Goal: Use online tool/utility: Utilize a website feature to perform a specific function

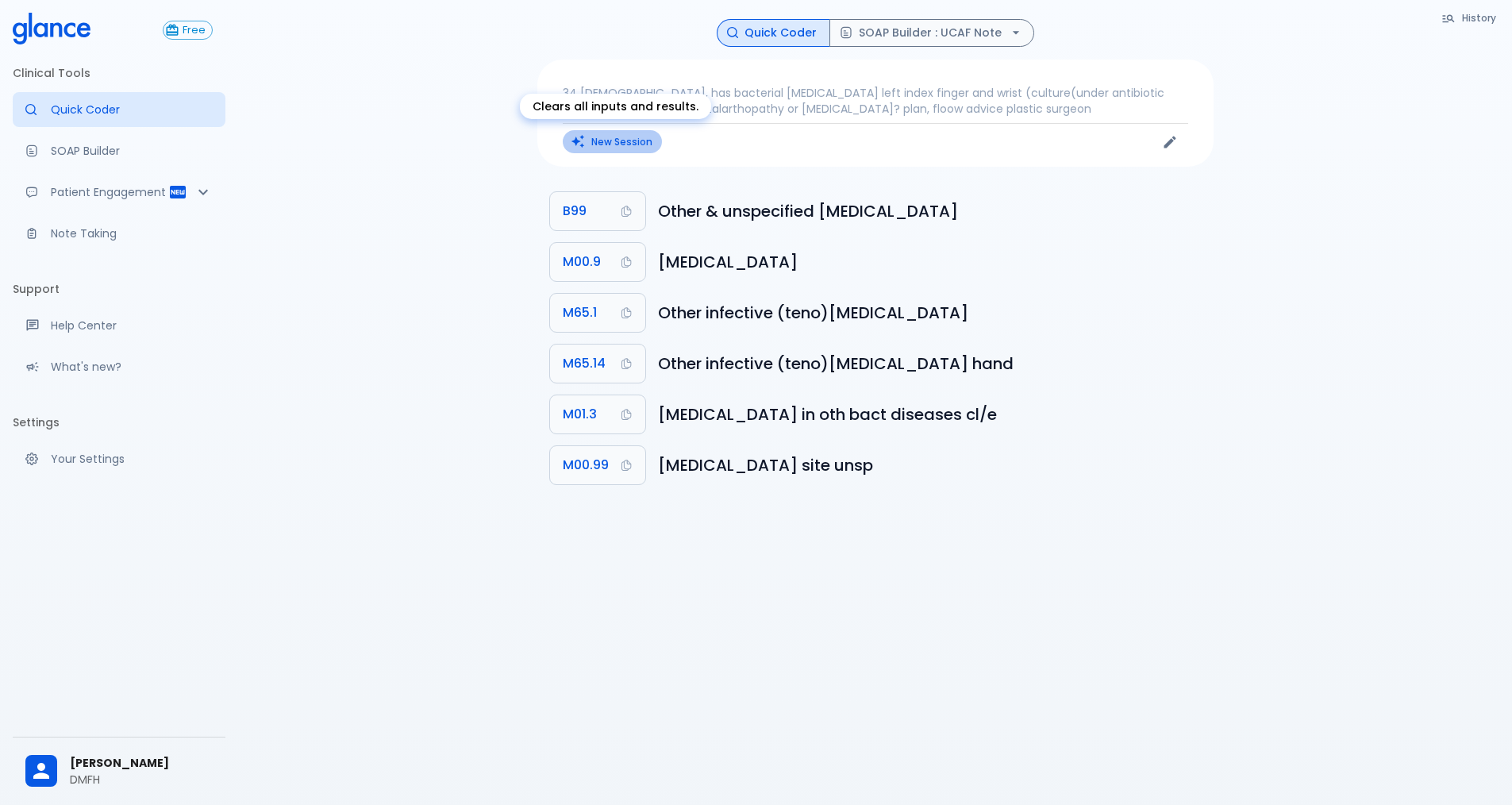
click at [631, 141] on button "New Session" at bounding box center [612, 141] width 99 height 23
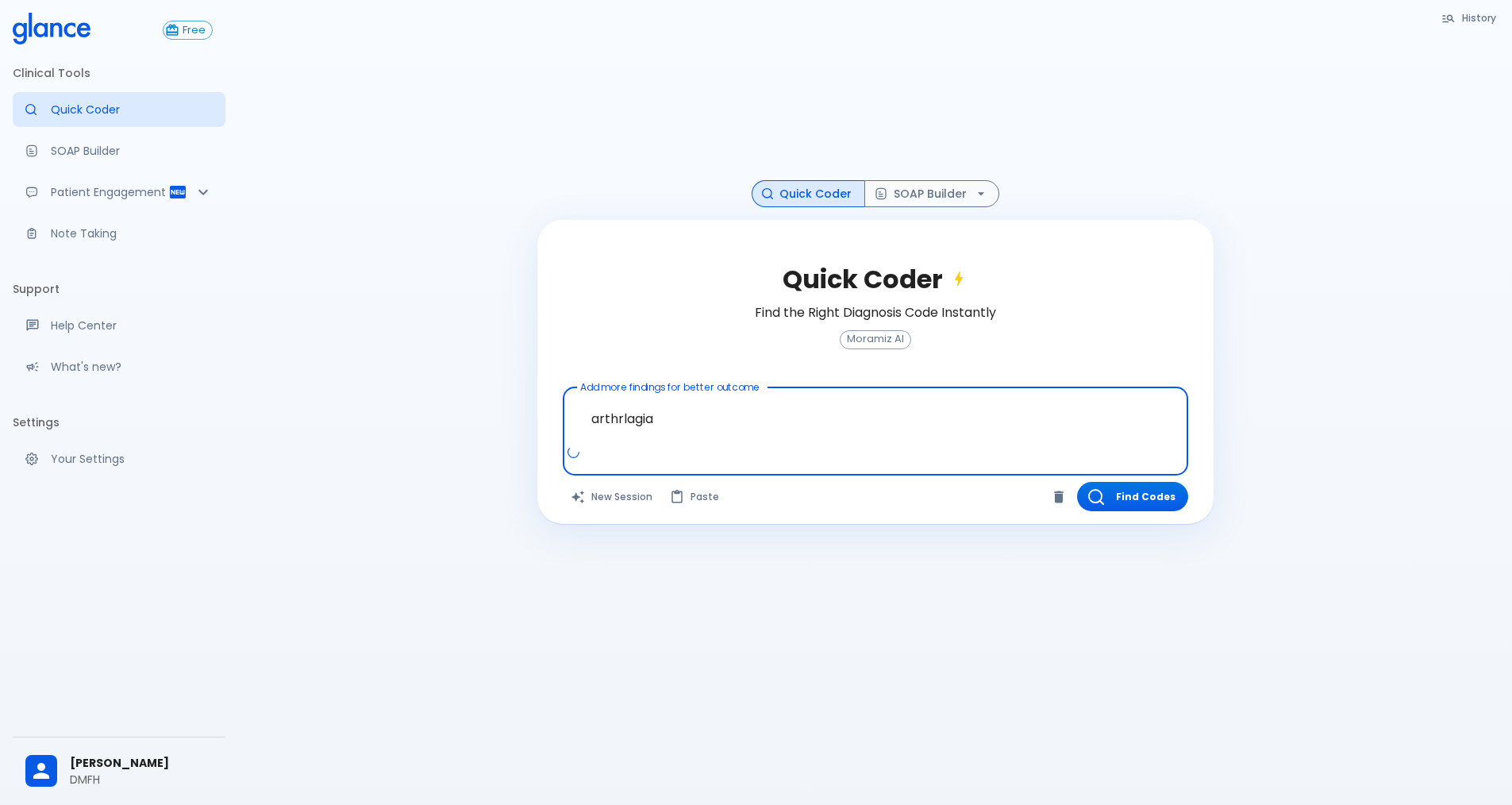
click at [0, 0] on span "[MEDICAL_DATA]" at bounding box center [0, 0] width 0 height 0
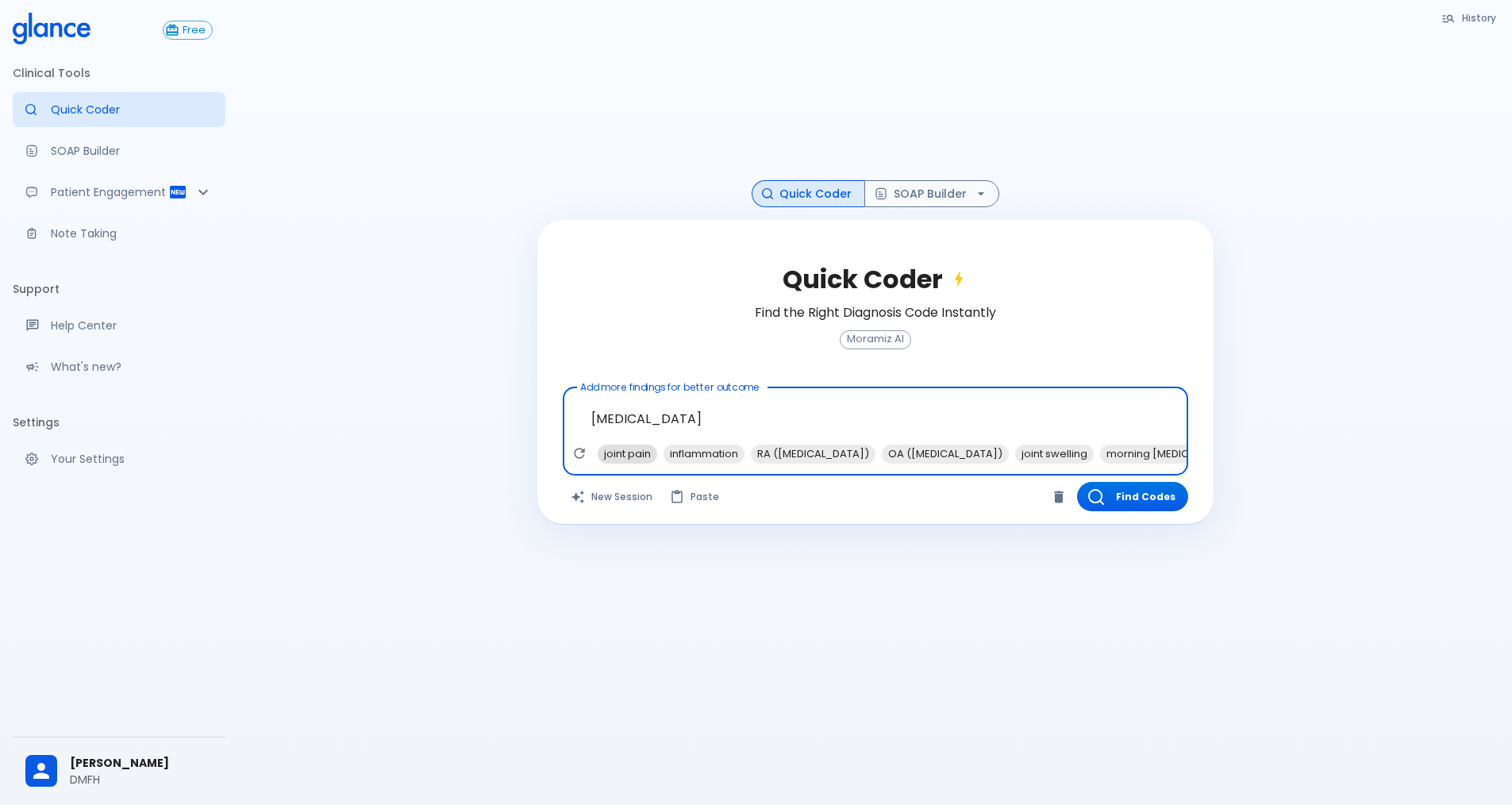
click at [644, 453] on span "joint pain" at bounding box center [627, 454] width 60 height 19
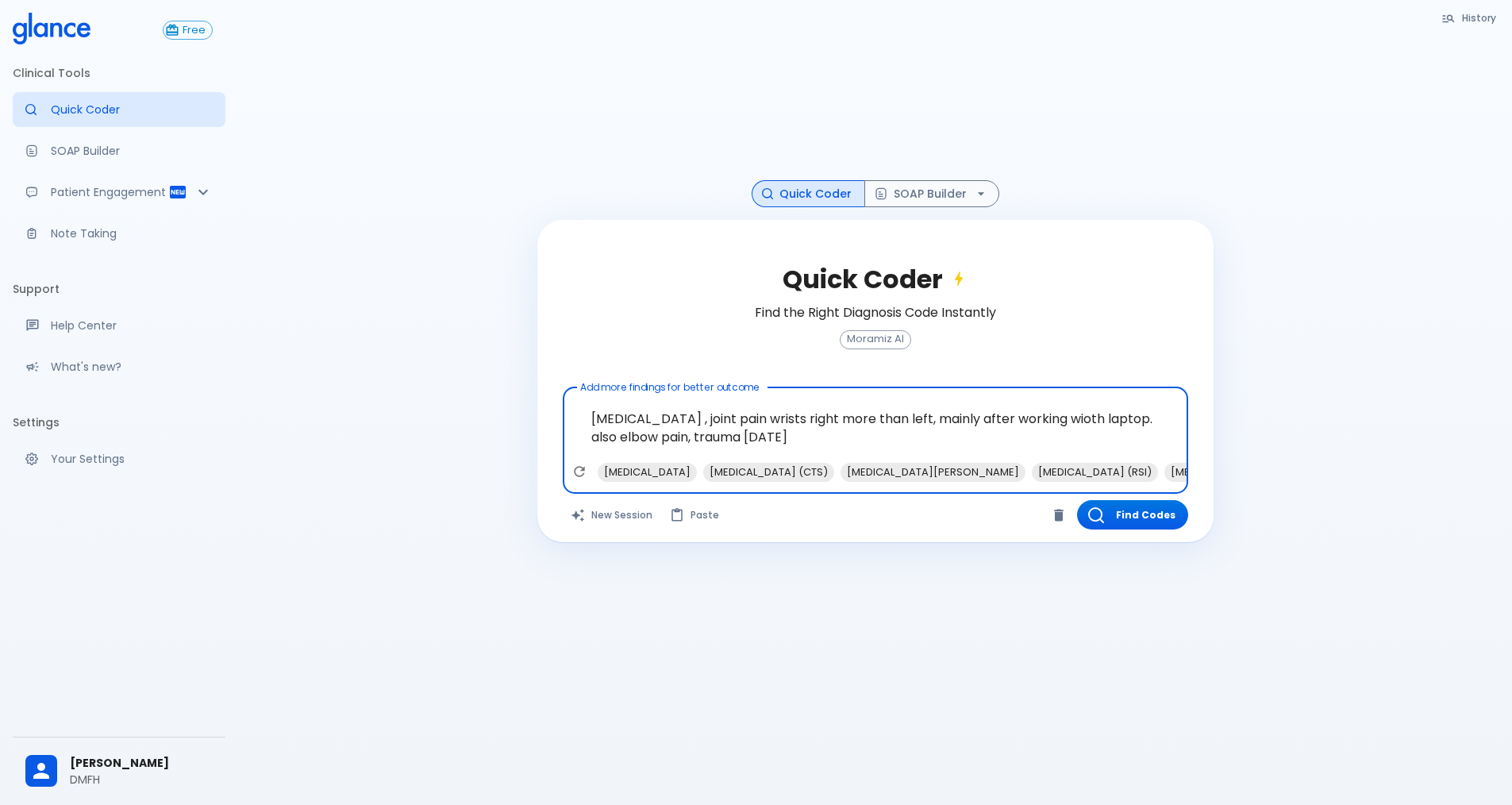
click at [591, 422] on textarea "[MEDICAL_DATA] , joint pain wrists right more than left, mainly after working w…" at bounding box center [876, 428] width 604 height 68
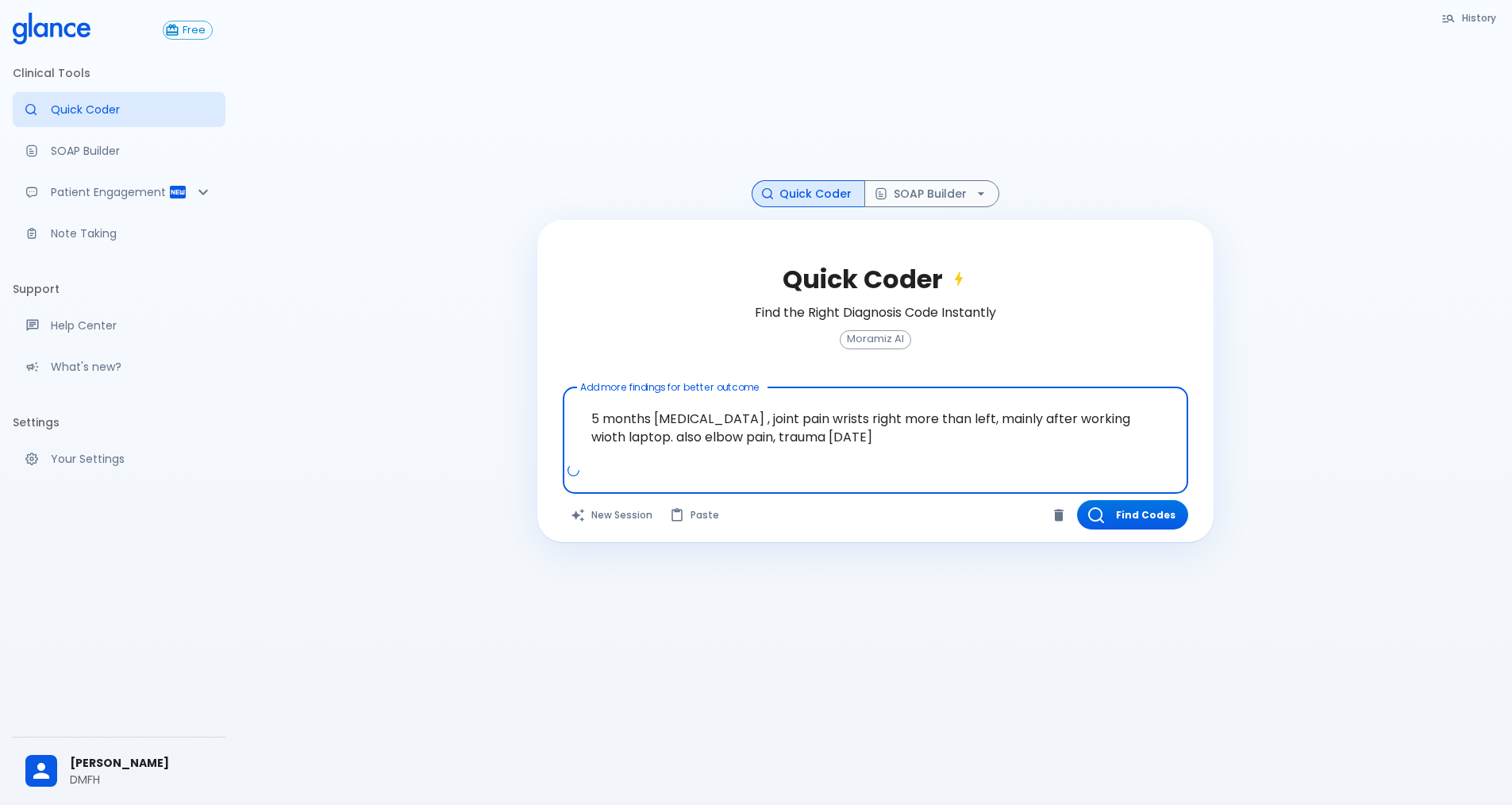
click at [884, 434] on textarea "5 months [MEDICAL_DATA] , joint pain wrists right more than left, mainly after …" at bounding box center [876, 428] width 604 height 68
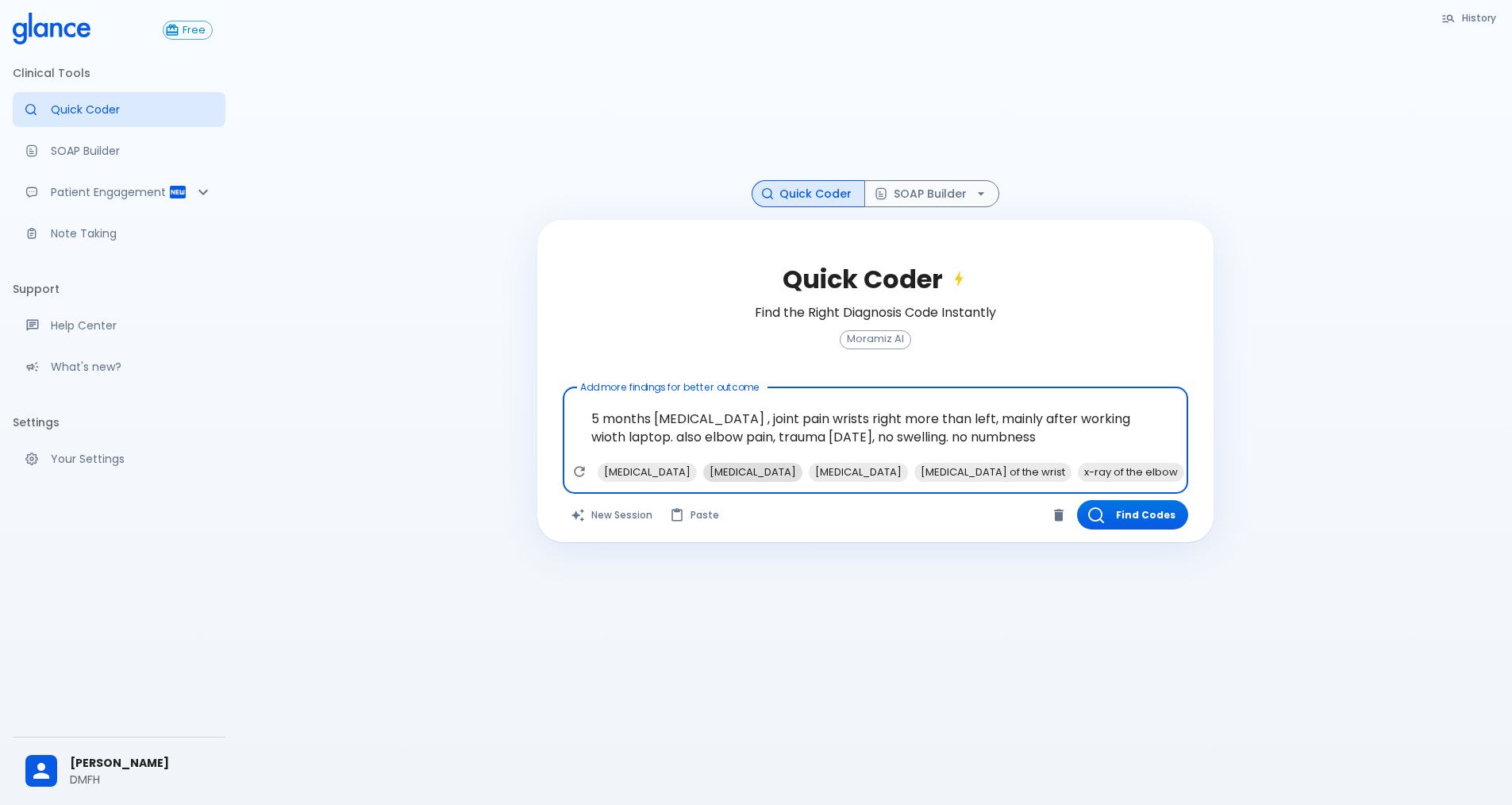
click at [743, 469] on span "[MEDICAL_DATA]" at bounding box center [753, 472] width 99 height 19
type textarea "5 months [MEDICAL_DATA] , joint pain wrists right more than left, mainly after …"
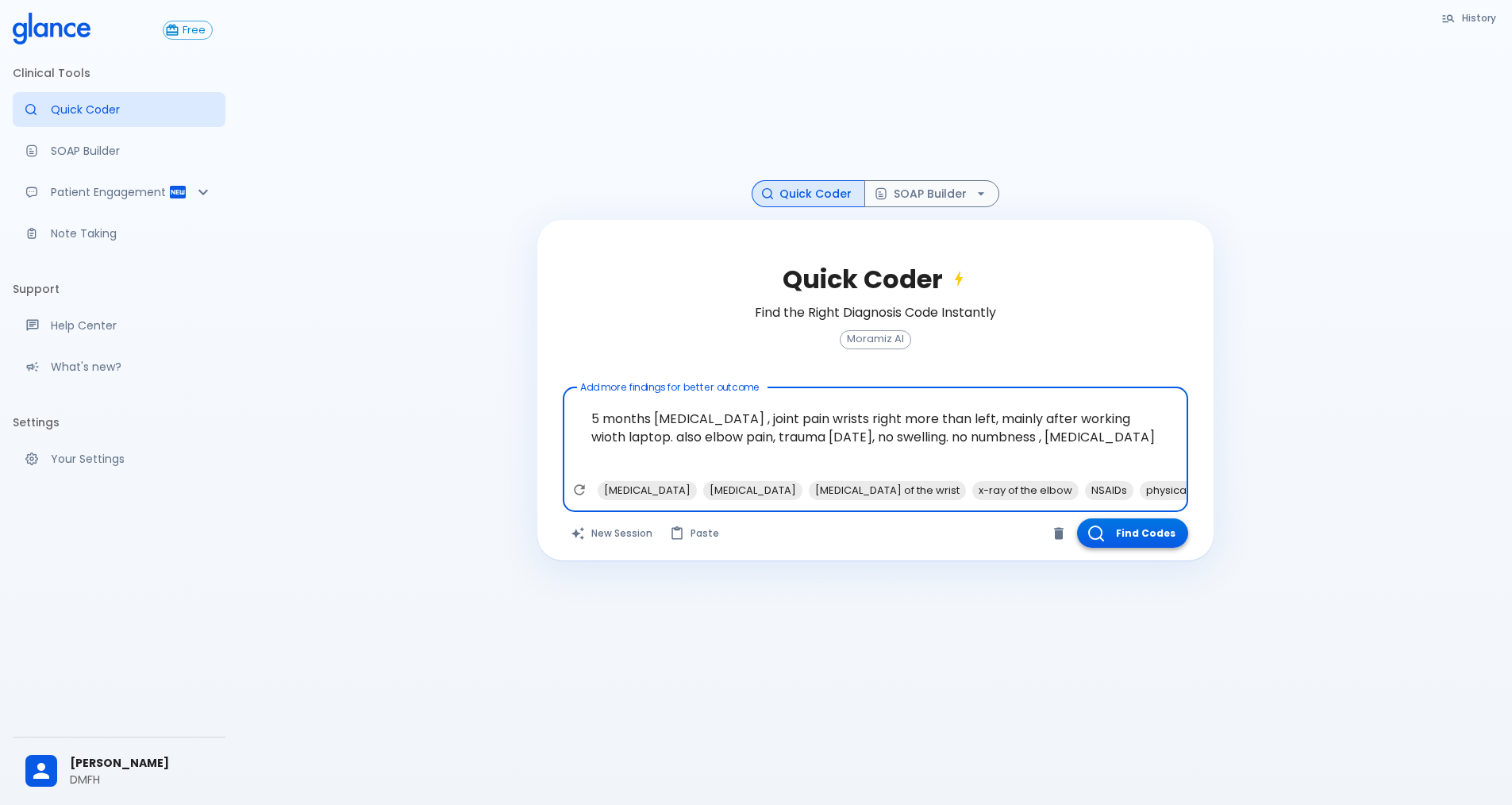
click at [1127, 535] on button "Find Codes" at bounding box center [1132, 533] width 111 height 29
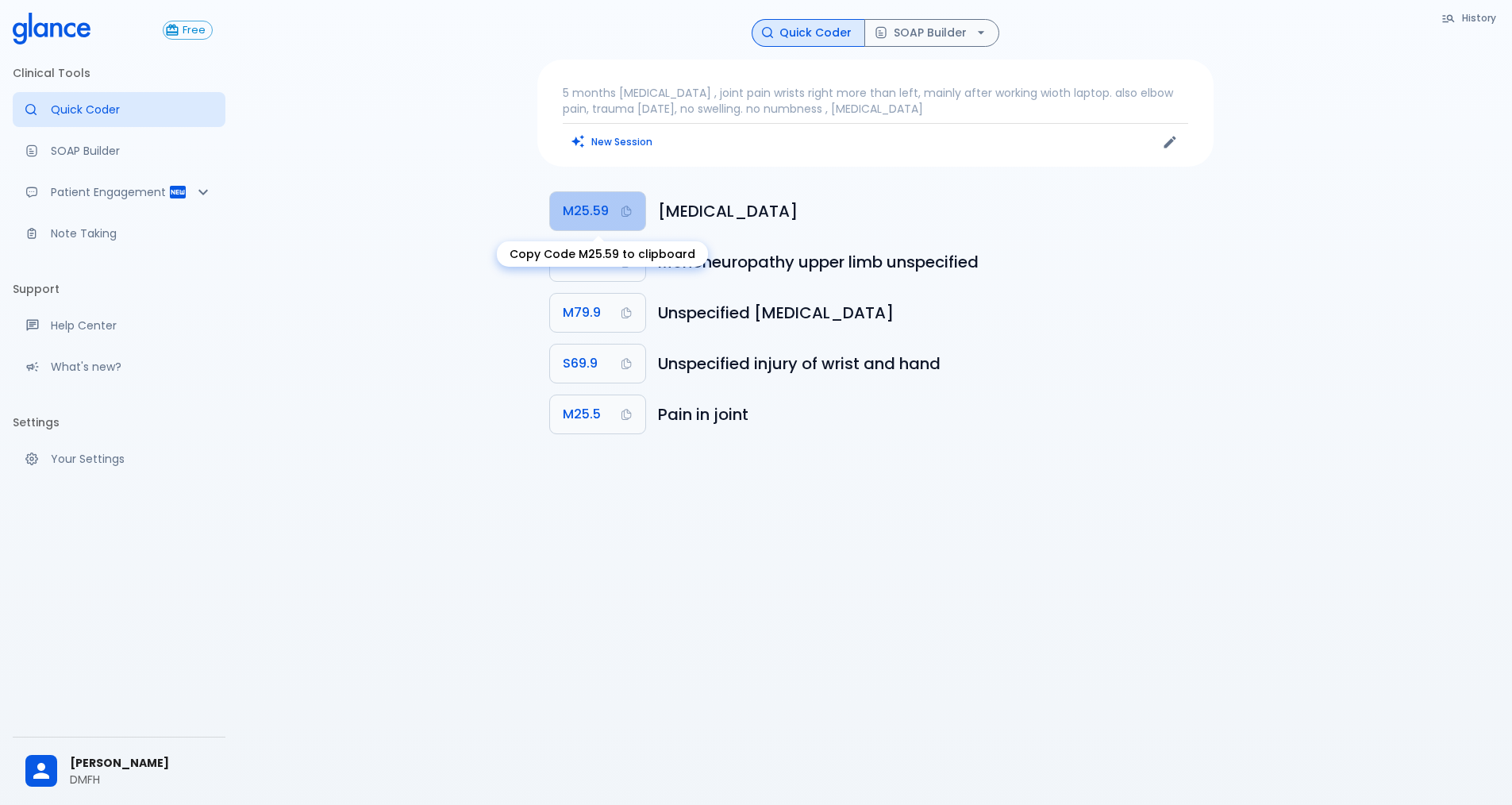
click at [631, 211] on icon "Copy Code M25.59 to clipboard" at bounding box center [626, 211] width 9 height 11
click at [934, 36] on button "SOAP Builder" at bounding box center [932, 33] width 135 height 28
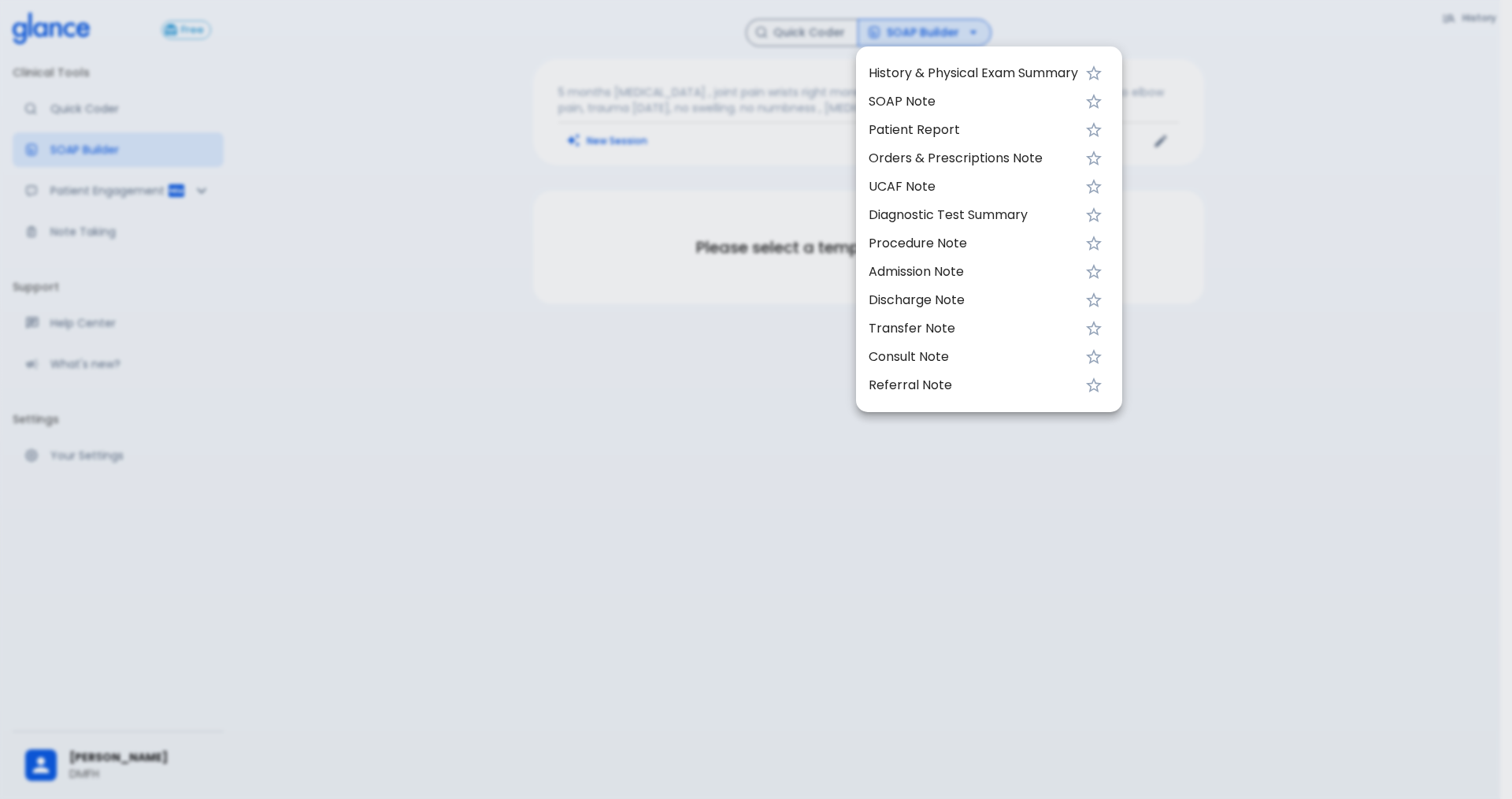
click at [775, 150] on div at bounding box center [756, 400] width 1512 height 799
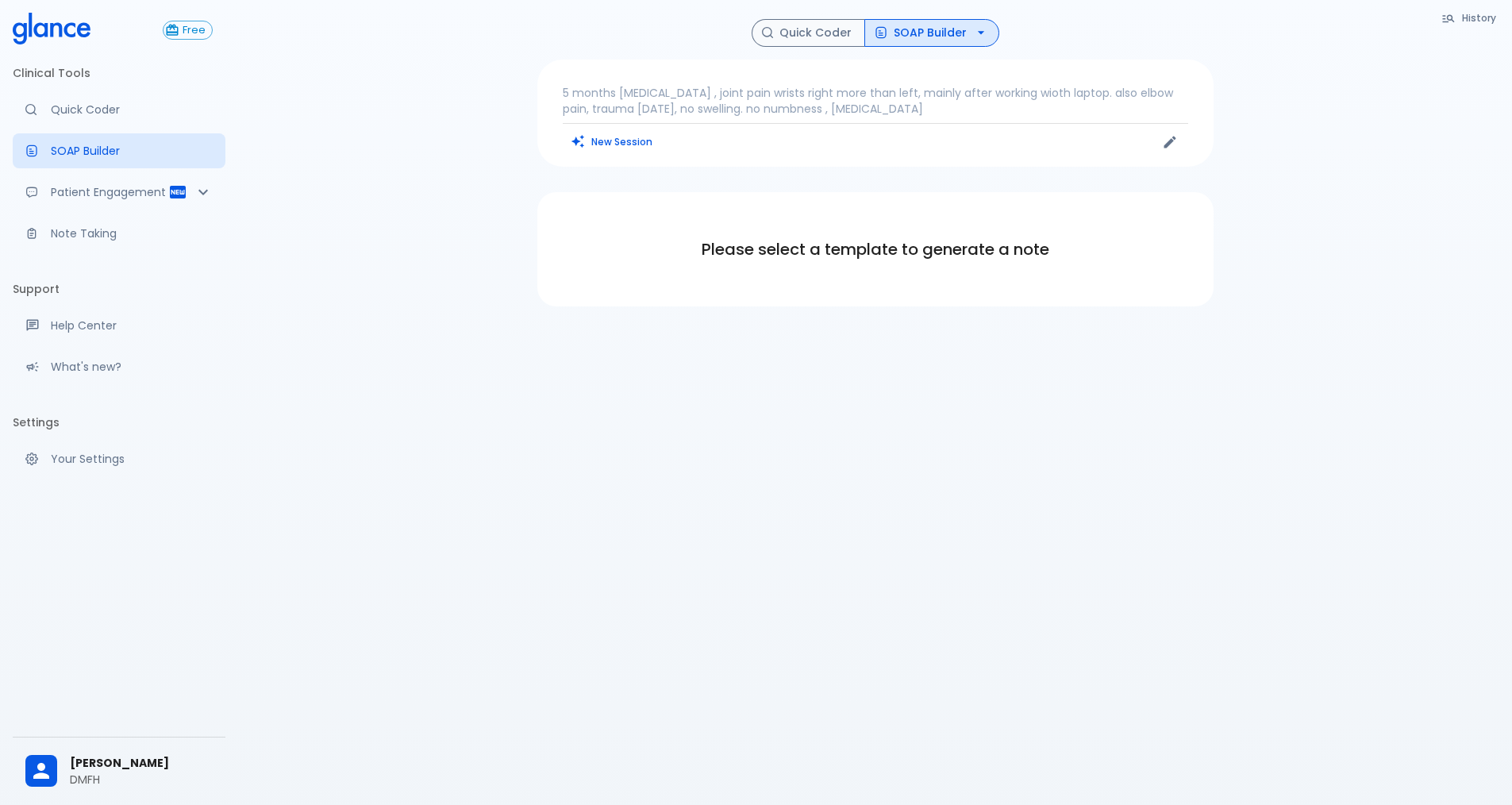
click at [825, 115] on p "5 months [MEDICAL_DATA] , joint pain wrists right more than left, mainly after …" at bounding box center [875, 101] width 626 height 32
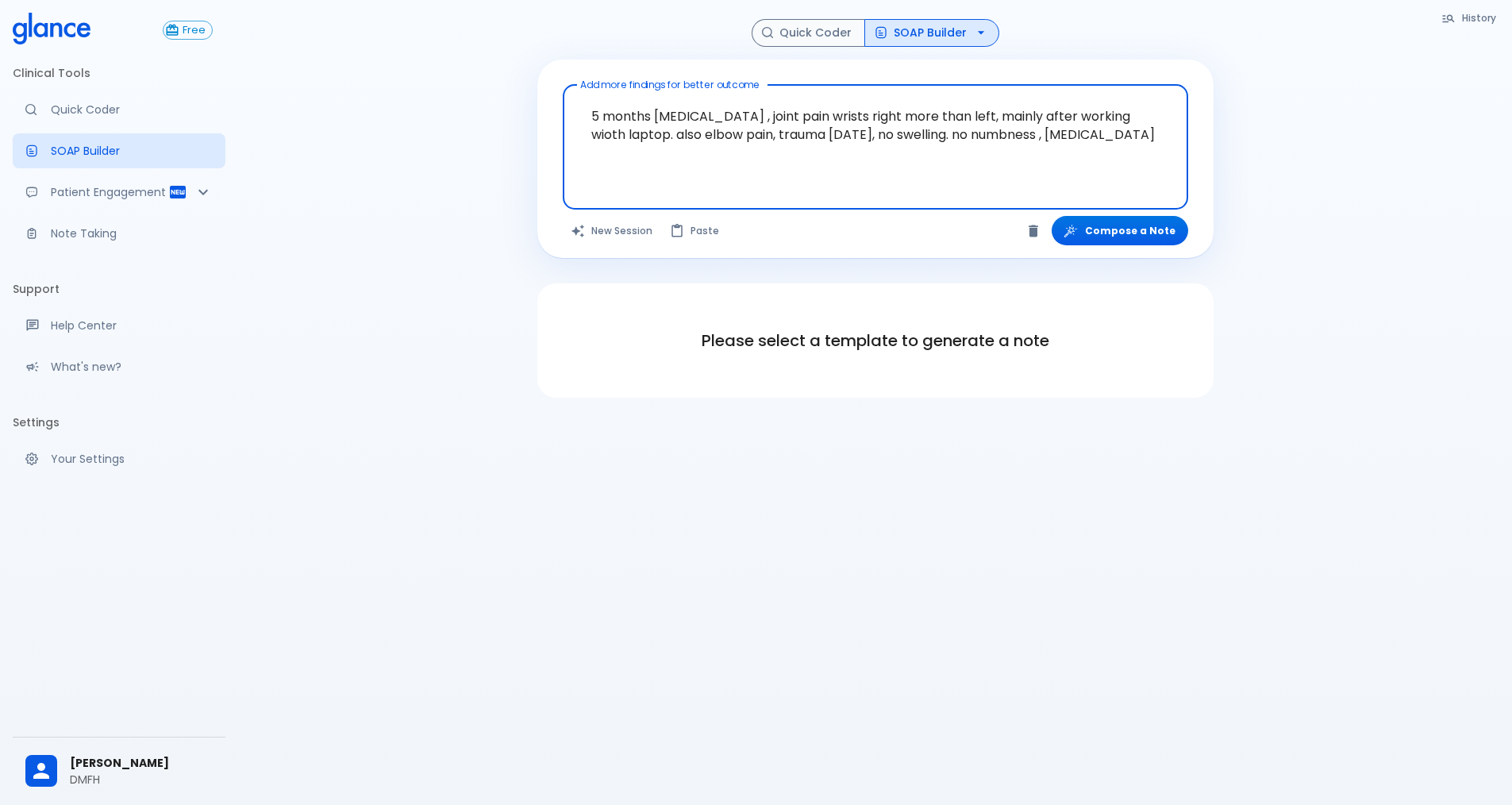
click at [1142, 227] on button "Compose a Note" at bounding box center [1120, 230] width 136 height 29
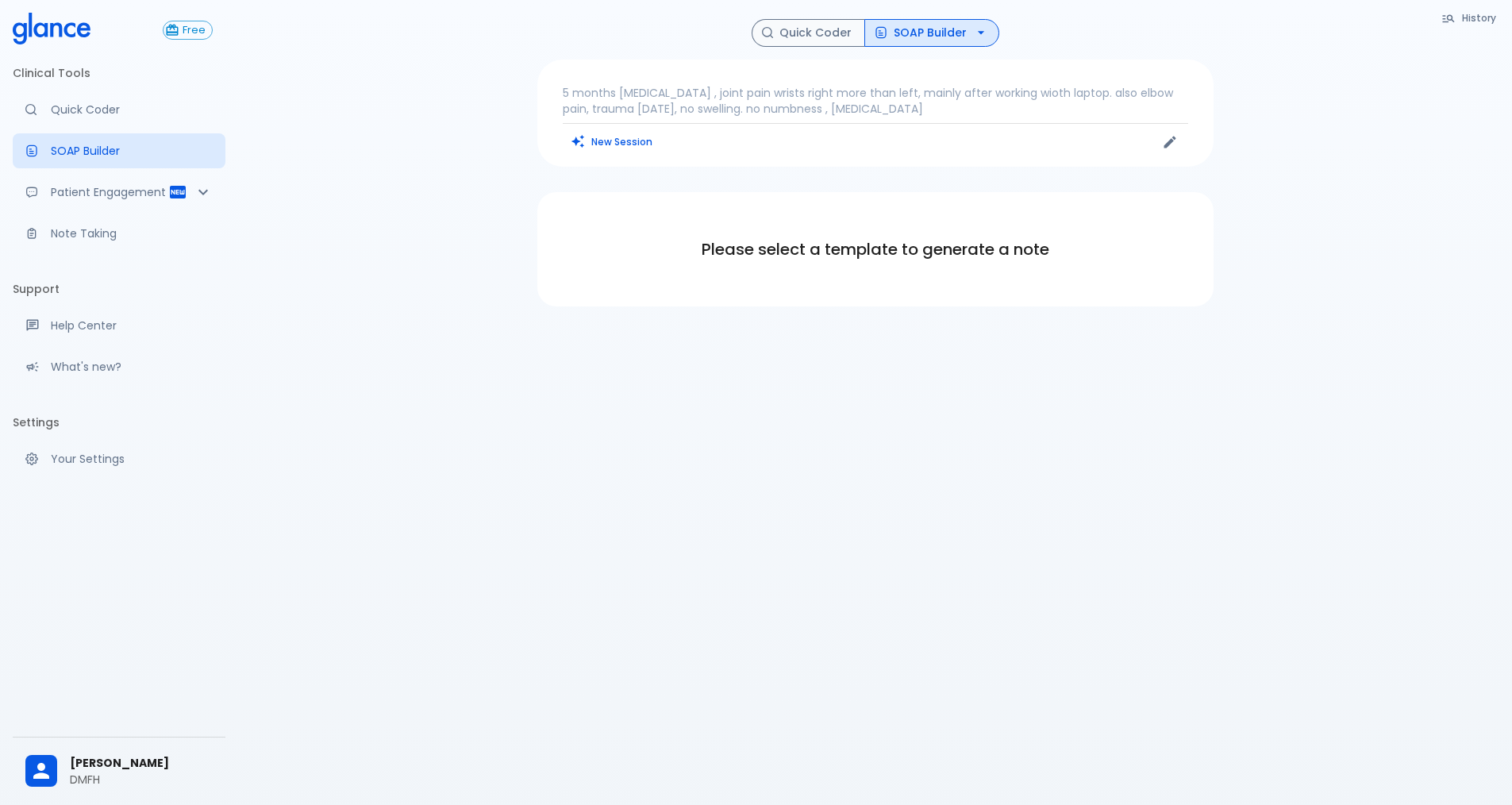
click at [765, 104] on p "5 months [MEDICAL_DATA] , joint pain wrists right more than left, mainly after …" at bounding box center [875, 101] width 626 height 32
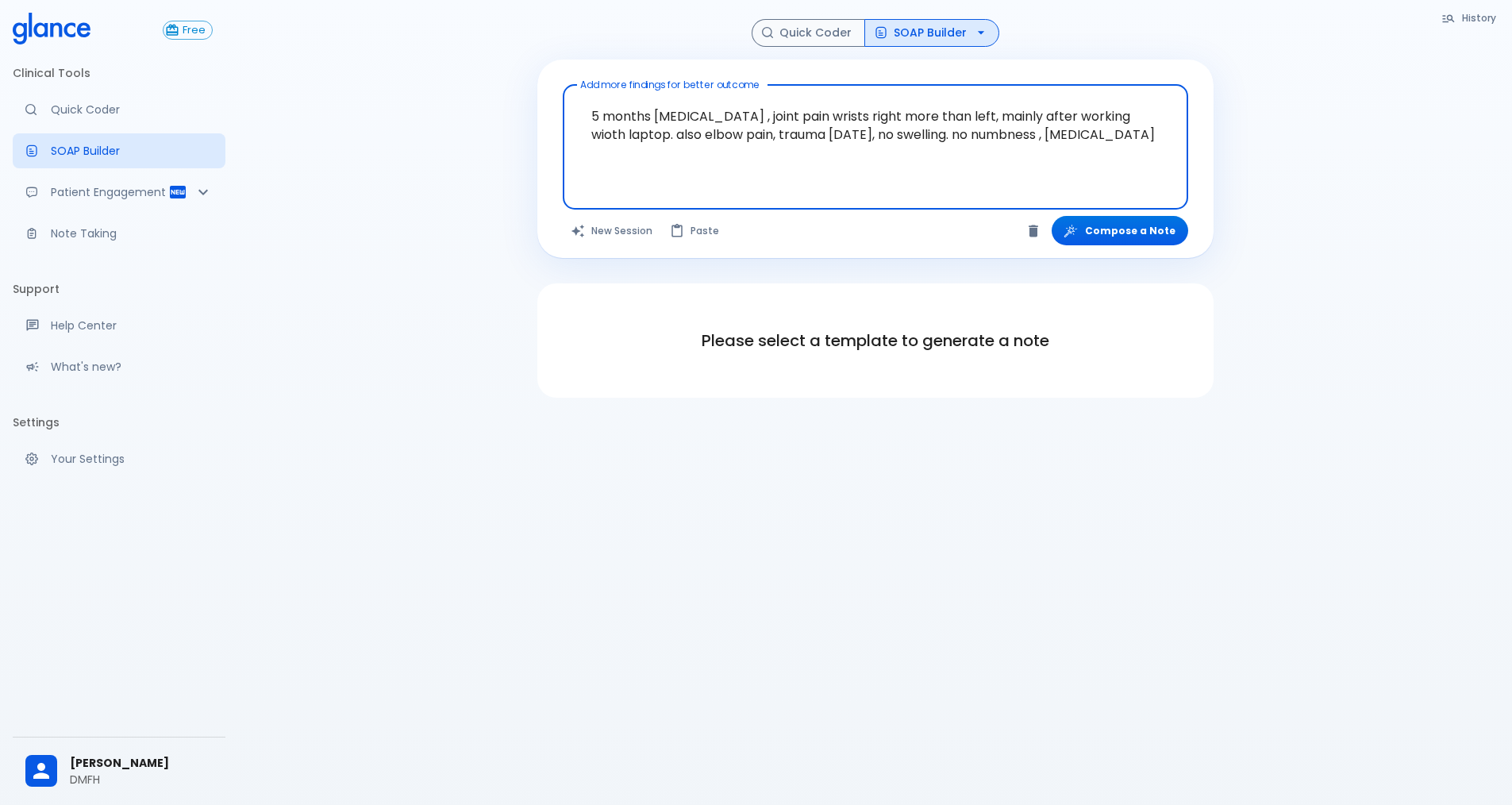
click at [660, 151] on textarea "5 months [MEDICAL_DATA] , joint pain wrists right more than left, mainly after …" at bounding box center [876, 134] width 604 height 87
click at [832, 152] on textarea "5 months [MEDICAL_DATA] , joint pain wrists right more than left, mainly after …" at bounding box center [876, 134] width 604 height 87
click at [704, 127] on textarea "5 months [MEDICAL_DATA] , joint pain wrists right more than left, mainly after …" at bounding box center [876, 134] width 604 height 87
drag, startPoint x: 597, startPoint y: 149, endPoint x: 571, endPoint y: 120, distance: 38.9
click at [567, 109] on div "5 months [MEDICAL_DATA] , joint pain wrists right more than left, mainly after …" at bounding box center [875, 147] width 626 height 125
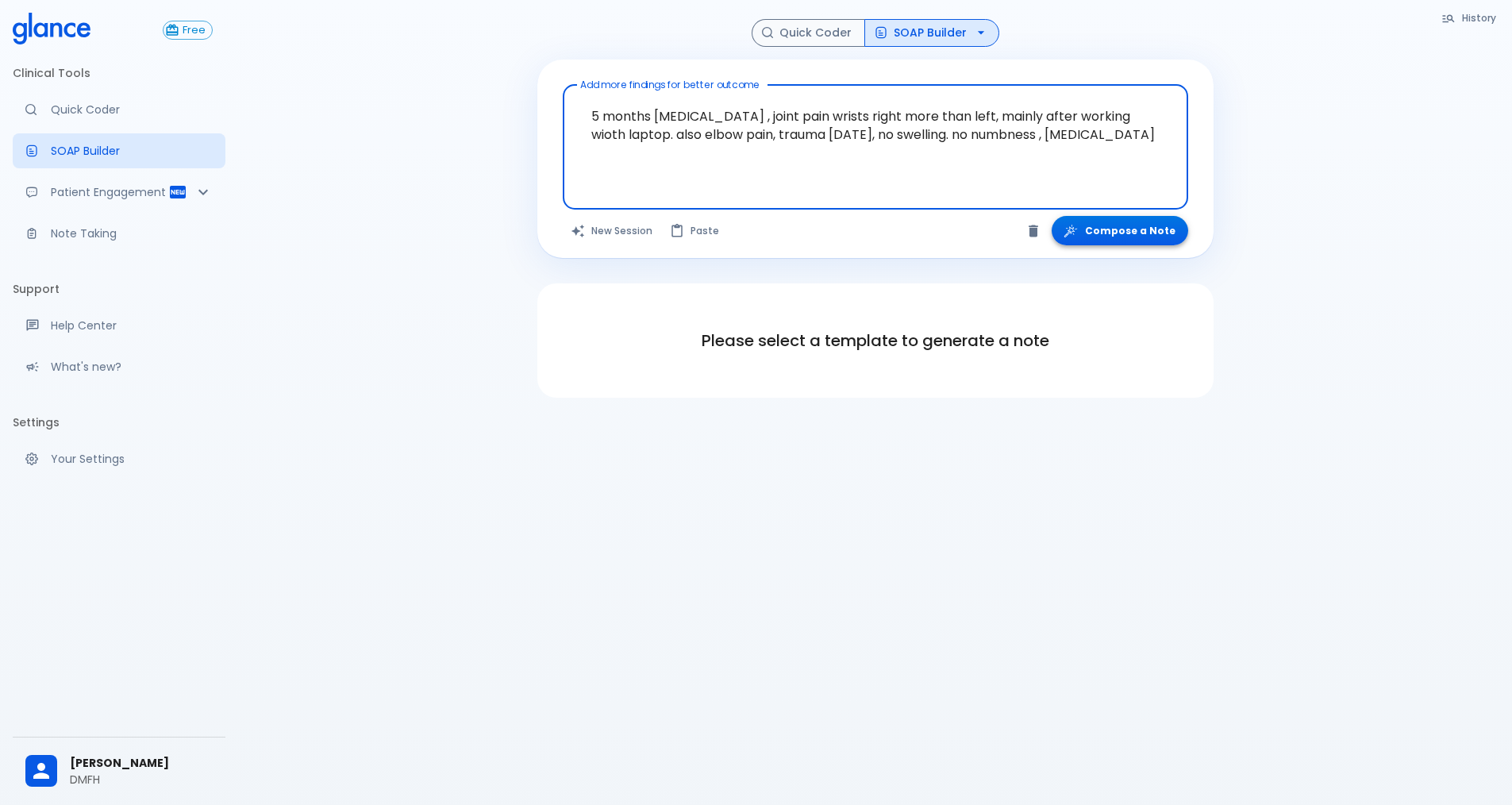
click at [1124, 230] on button "Compose a Note" at bounding box center [1120, 230] width 136 height 29
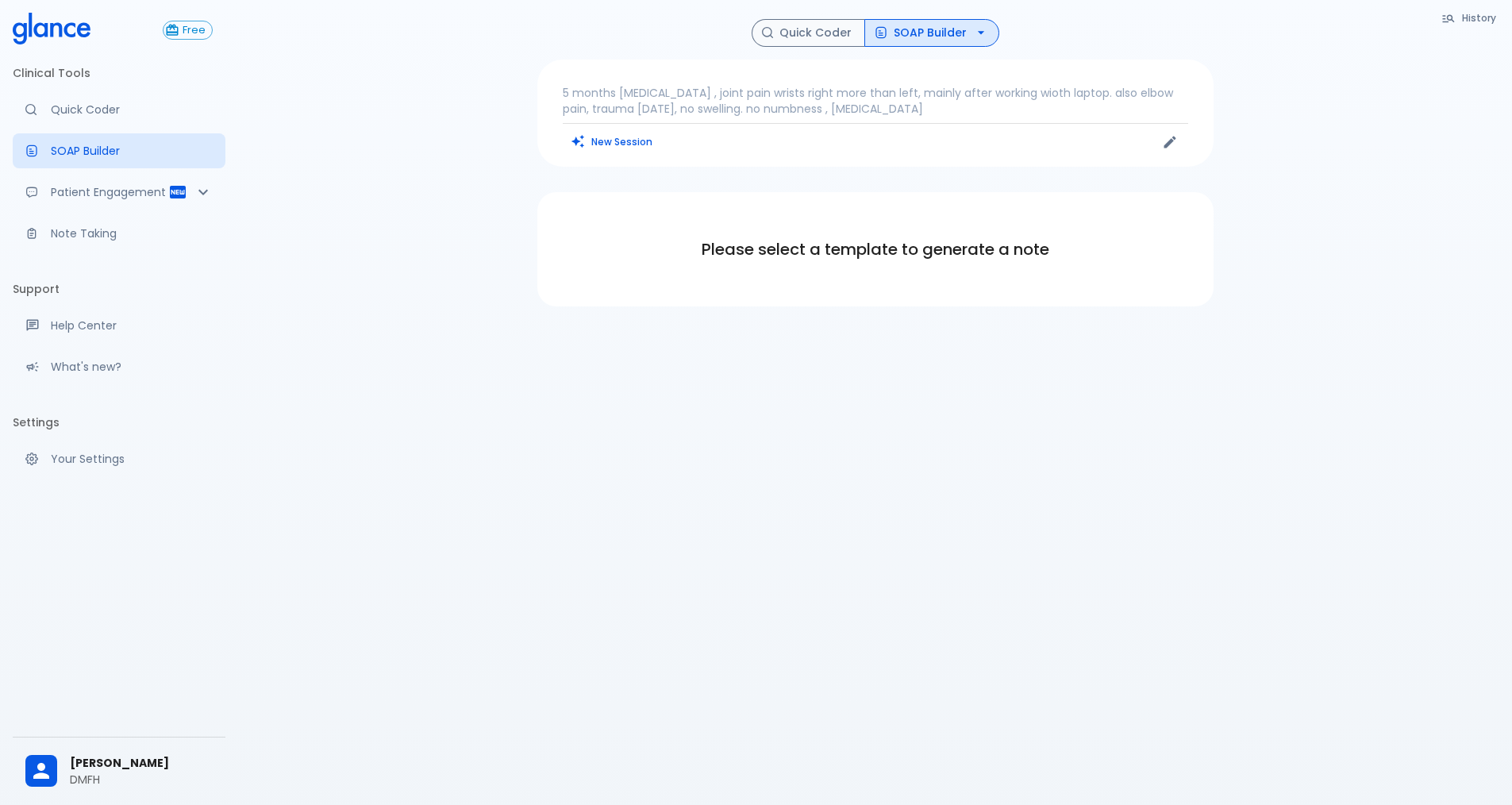
click at [846, 246] on h6 "Please select a template to generate a note" at bounding box center [876, 249] width 638 height 25
click at [963, 98] on p "5 months [MEDICAL_DATA] , joint pain wrists right more than left, mainly after …" at bounding box center [875, 101] width 626 height 32
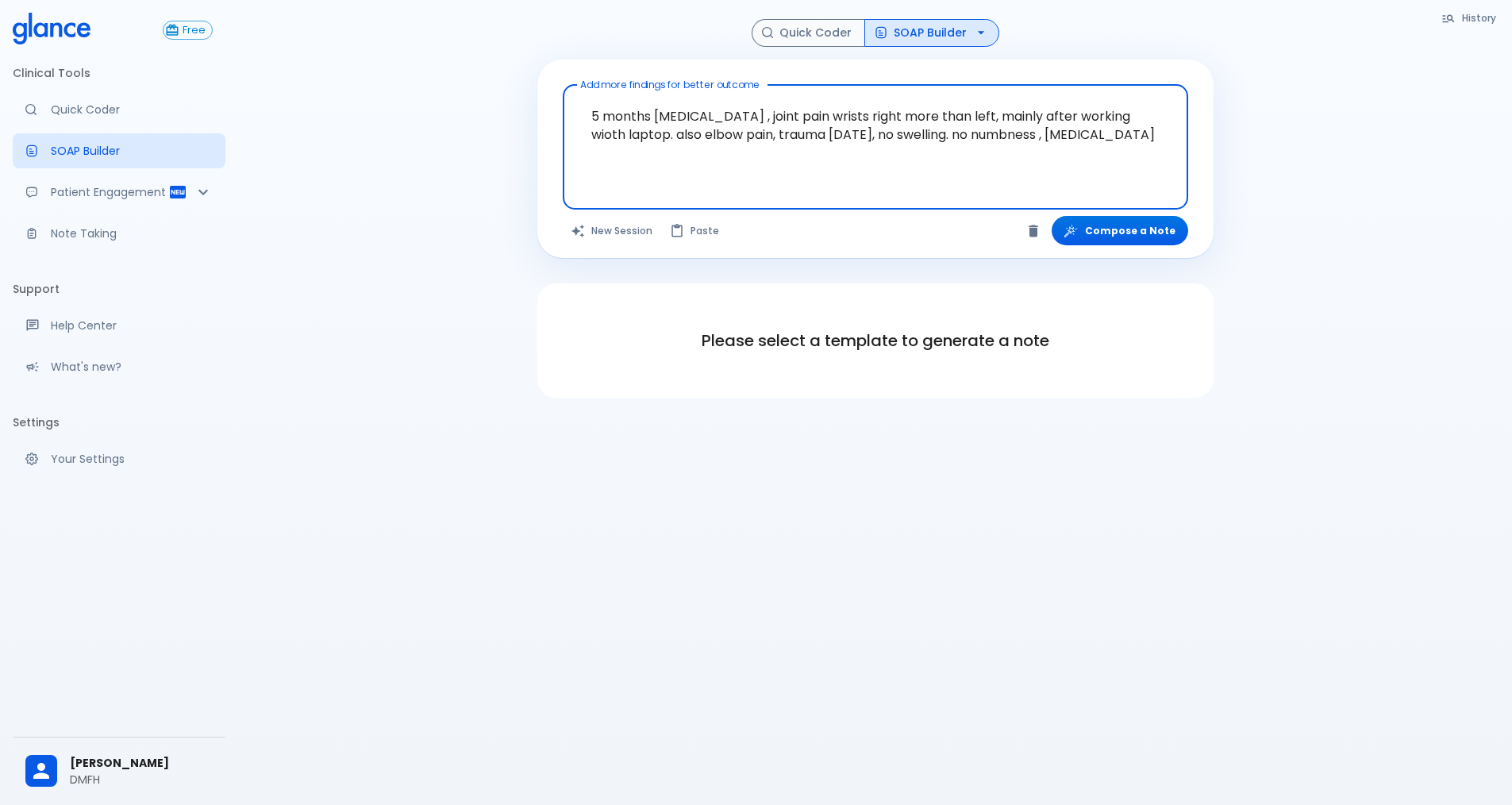
click at [643, 163] on textarea "5 months [MEDICAL_DATA] , joint pain wrists right more than left, mainly after …" at bounding box center [876, 134] width 604 height 87
drag, startPoint x: 622, startPoint y: 157, endPoint x: 578, endPoint y: 104, distance: 68.9
click at [578, 104] on textarea "5 months [MEDICAL_DATA] , joint pain wrists right more than left, mainly after …" at bounding box center [876, 134] width 604 height 87
click at [660, 159] on textarea "5 months [MEDICAL_DATA] , joint pain wrists right more than left, mainly after …" at bounding box center [876, 134] width 604 height 87
drag, startPoint x: 660, startPoint y: 163, endPoint x: 594, endPoint y: 103, distance: 89.2
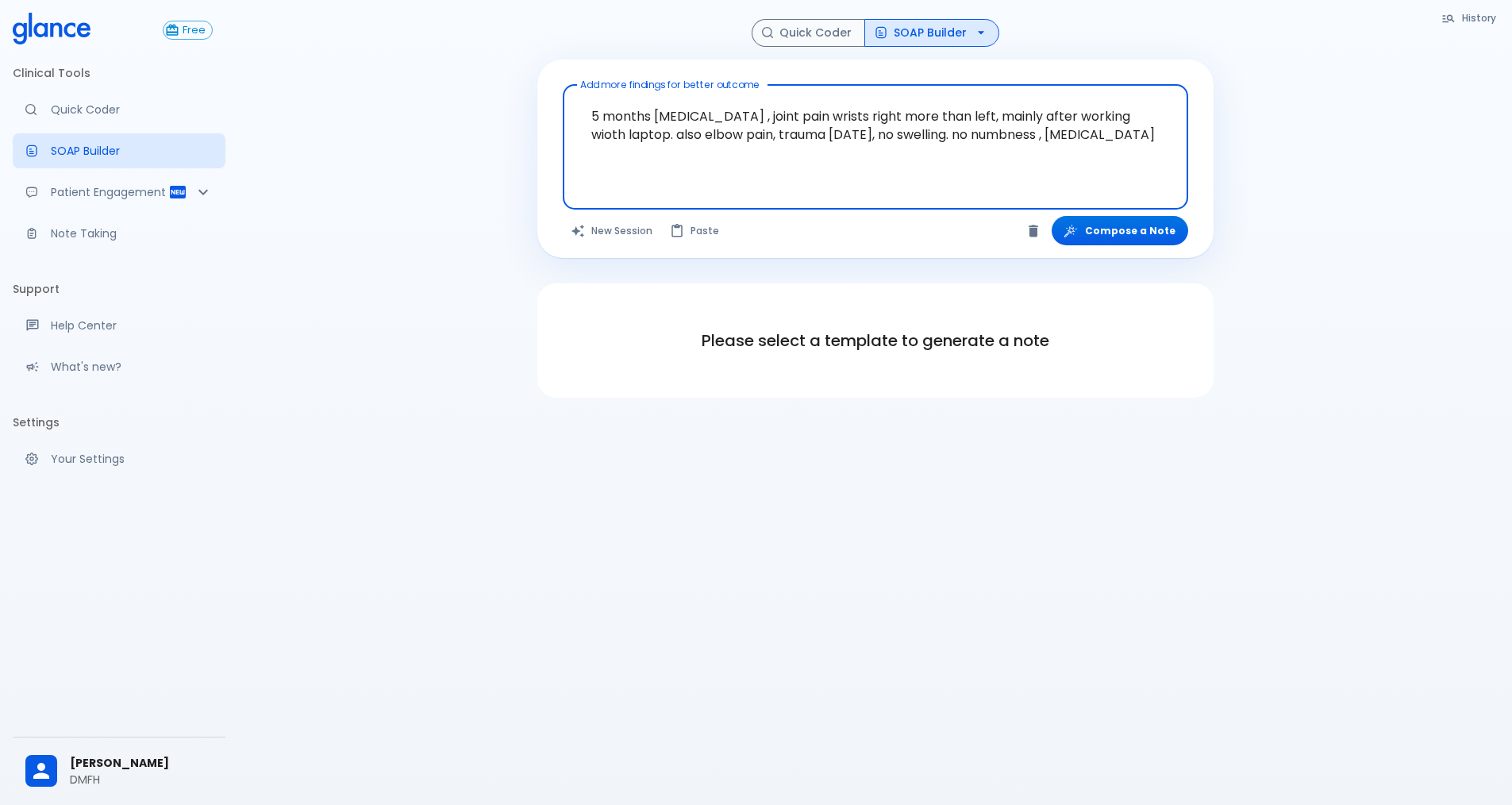
click at [594, 103] on textarea "5 months [MEDICAL_DATA] , joint pain wrists right more than left, mainly after …" at bounding box center [876, 134] width 604 height 87
click at [586, 160] on textarea "5 months [MEDICAL_DATA] , joint pain wrists right more than left, mainly after …" at bounding box center [876, 134] width 604 height 87
click at [653, 151] on textarea "5 months [MEDICAL_DATA] , joint pain wrists right more than left, mainly after …" at bounding box center [876, 134] width 604 height 87
drag, startPoint x: 626, startPoint y: 156, endPoint x: 582, endPoint y: 101, distance: 70.4
click at [582, 101] on textarea "5 months [MEDICAL_DATA] , joint pain wrists right more than left, mainly after …" at bounding box center [876, 134] width 604 height 87
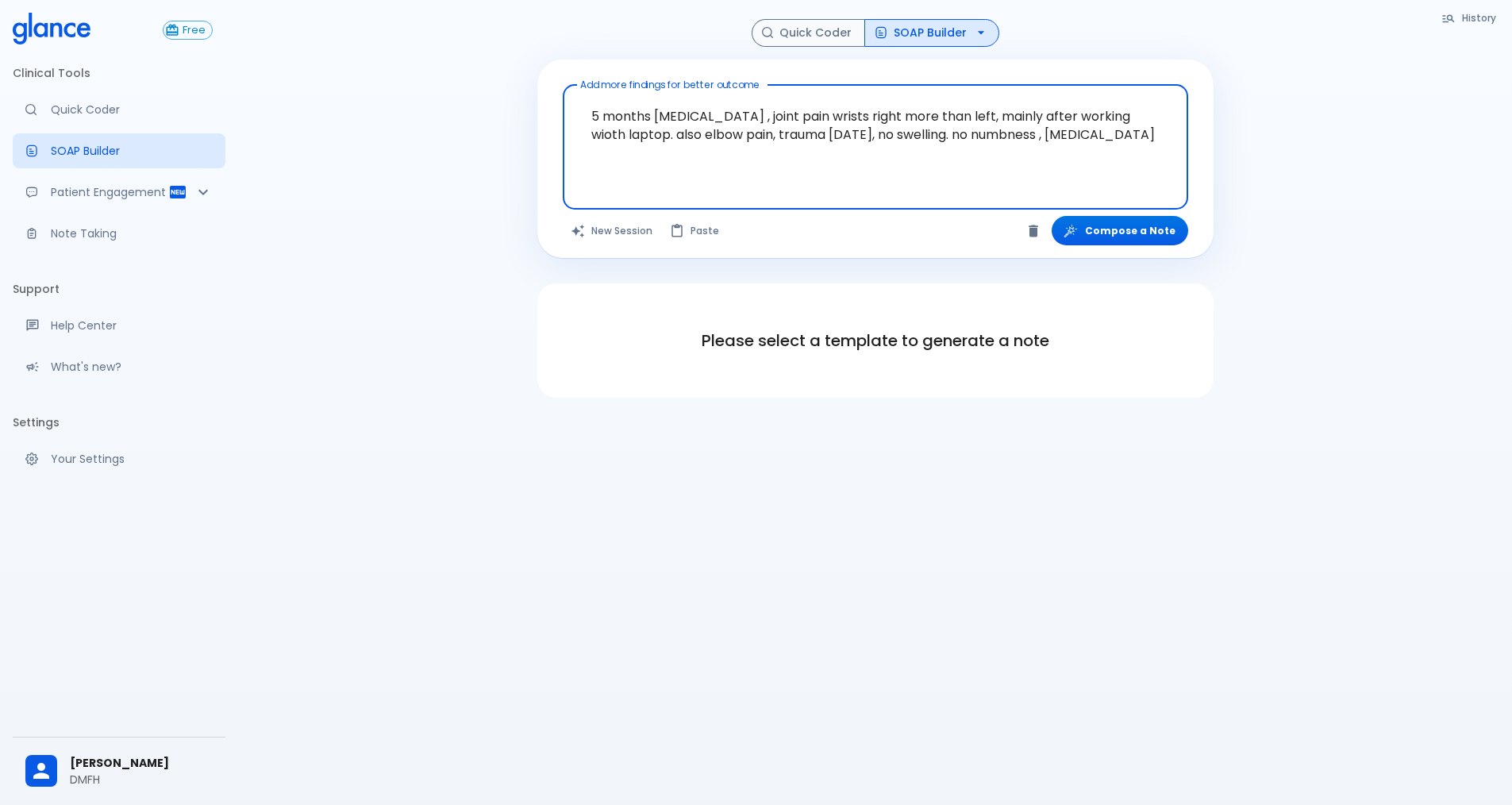
drag, startPoint x: 730, startPoint y: 184, endPoint x: 733, endPoint y: 173, distance: 11.4
click at [730, 183] on div at bounding box center [876, 192] width 619 height 29
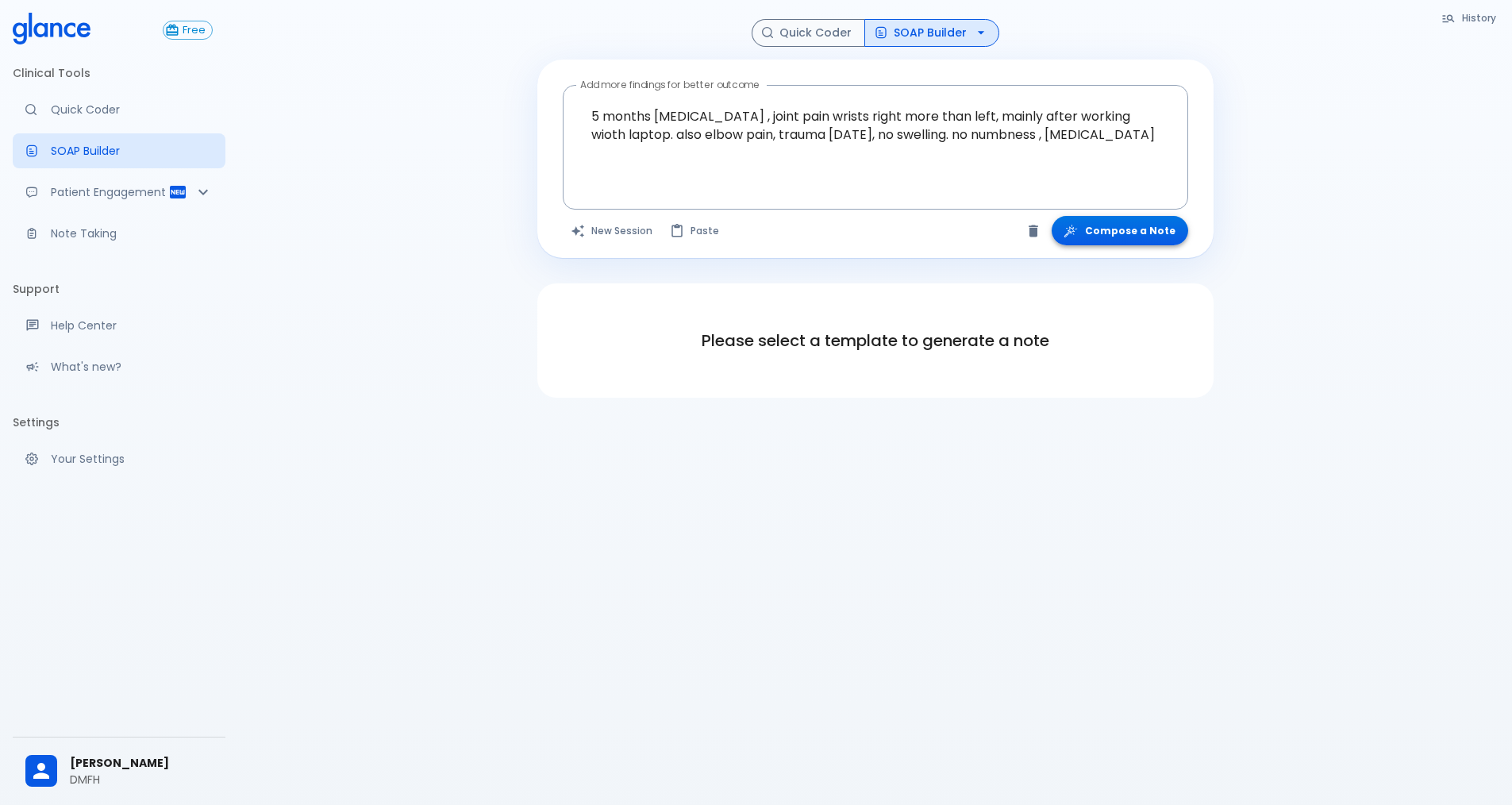
click at [1126, 240] on button "Compose a Note" at bounding box center [1120, 230] width 136 height 29
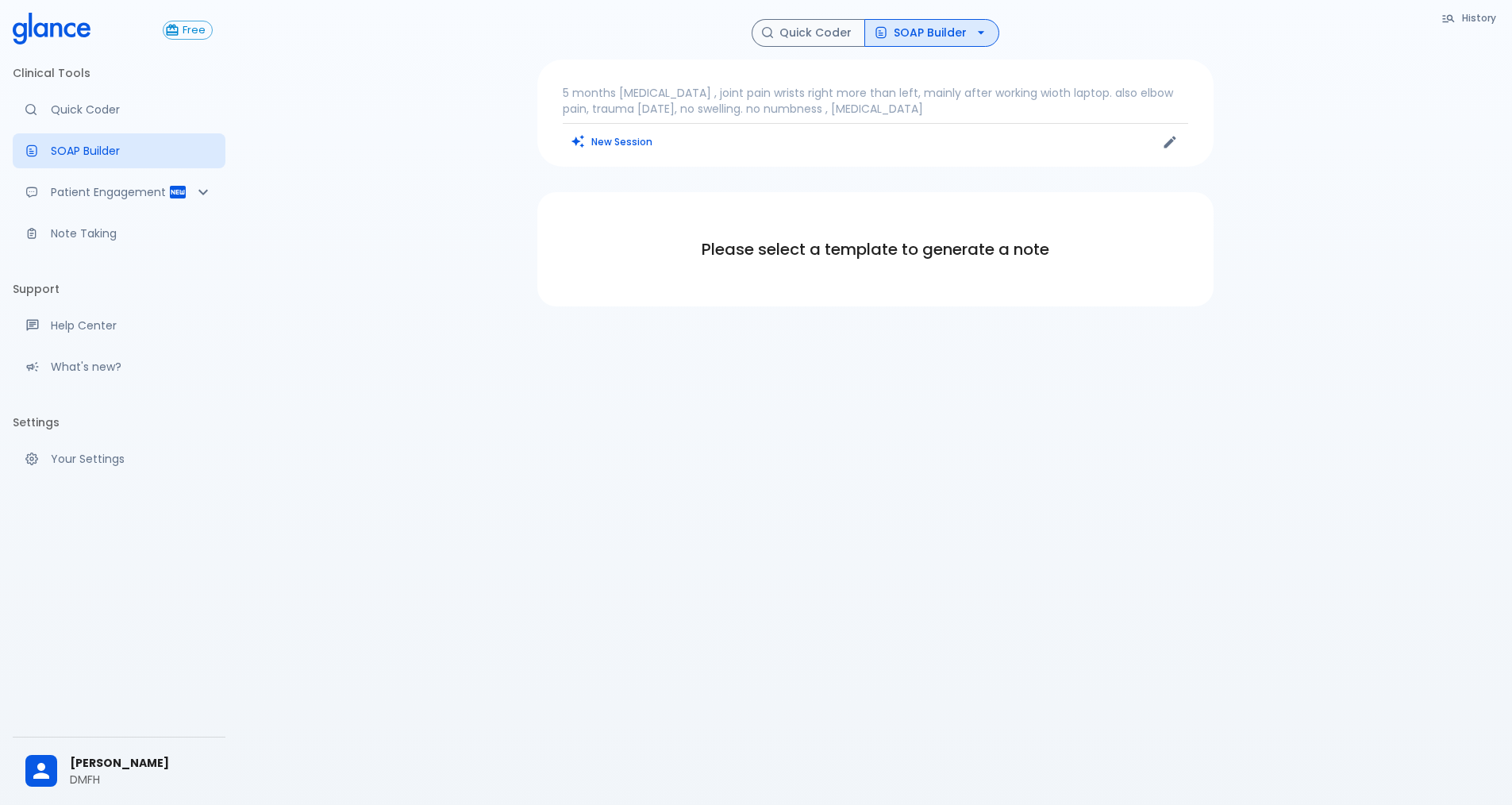
click at [980, 32] on icon "button" at bounding box center [981, 34] width 7 height 3
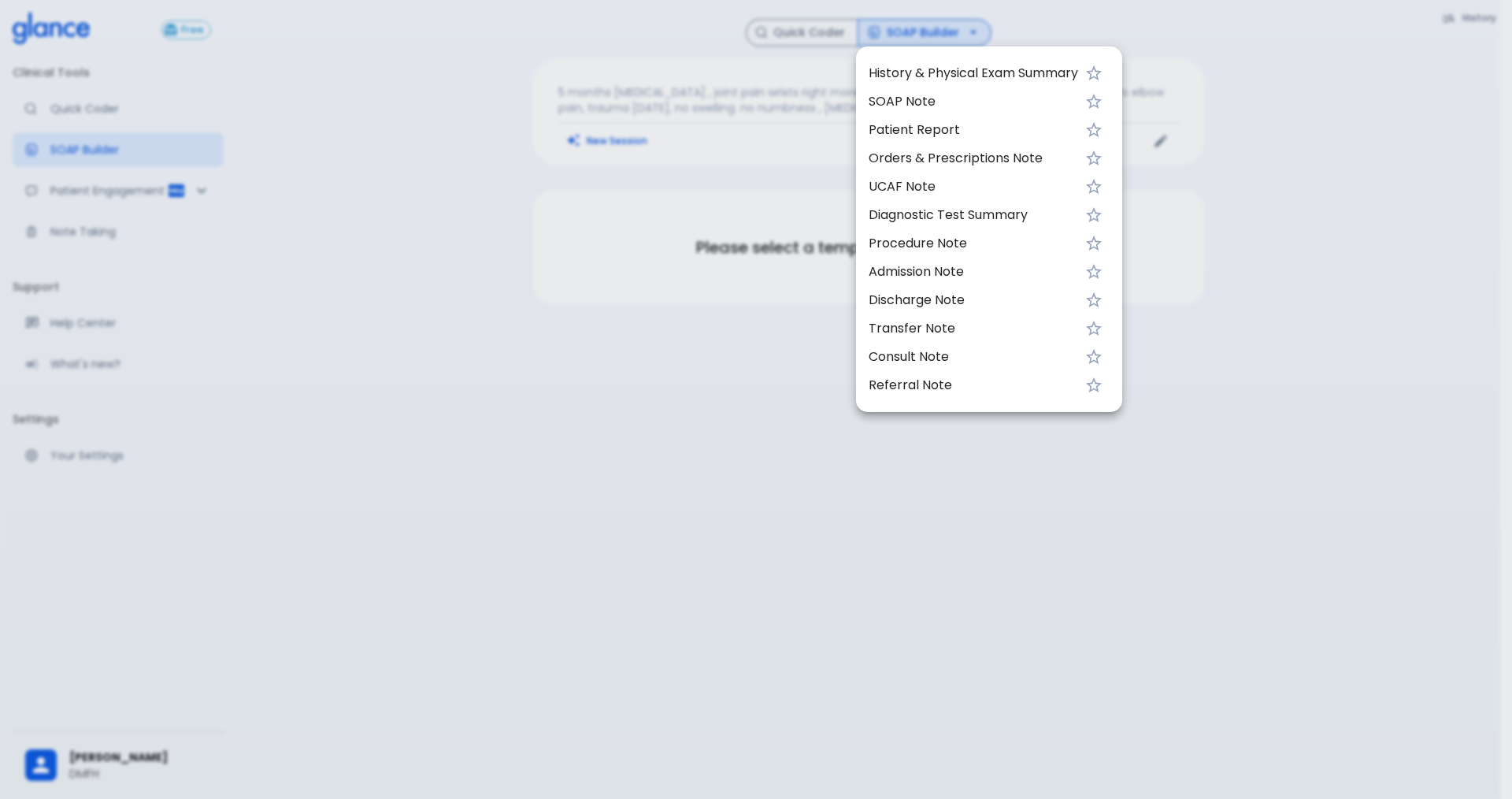
click at [931, 194] on span "UCAF Note" at bounding box center [973, 186] width 210 height 19
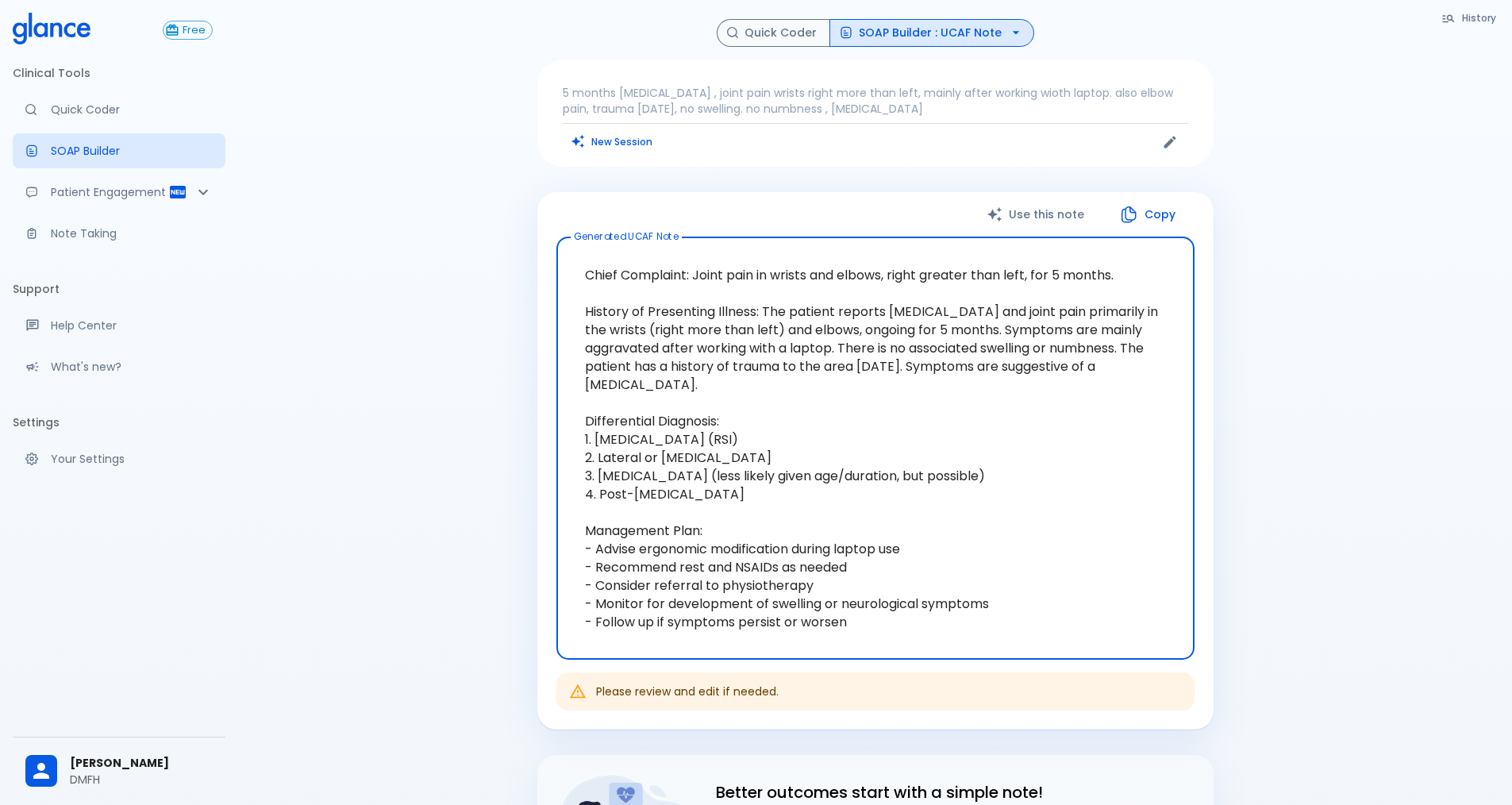
drag, startPoint x: 833, startPoint y: 625, endPoint x: 818, endPoint y: 623, distance: 15.1
click at [818, 623] on textarea "Chief Complaint: Joint pain in wrists and elbows, right greater than left, for …" at bounding box center [876, 448] width 616 height 397
click at [785, 500] on textarea "Chief Complaint: Joint pain in wrists and elbows, right greater than left, for …" at bounding box center [876, 448] width 616 height 397
drag, startPoint x: 780, startPoint y: 605, endPoint x: 803, endPoint y: 547, distance: 62.4
click at [738, 525] on textarea "Chief Complaint: Joint pain in wrists and elbows, right greater than left, for …" at bounding box center [876, 448] width 616 height 397
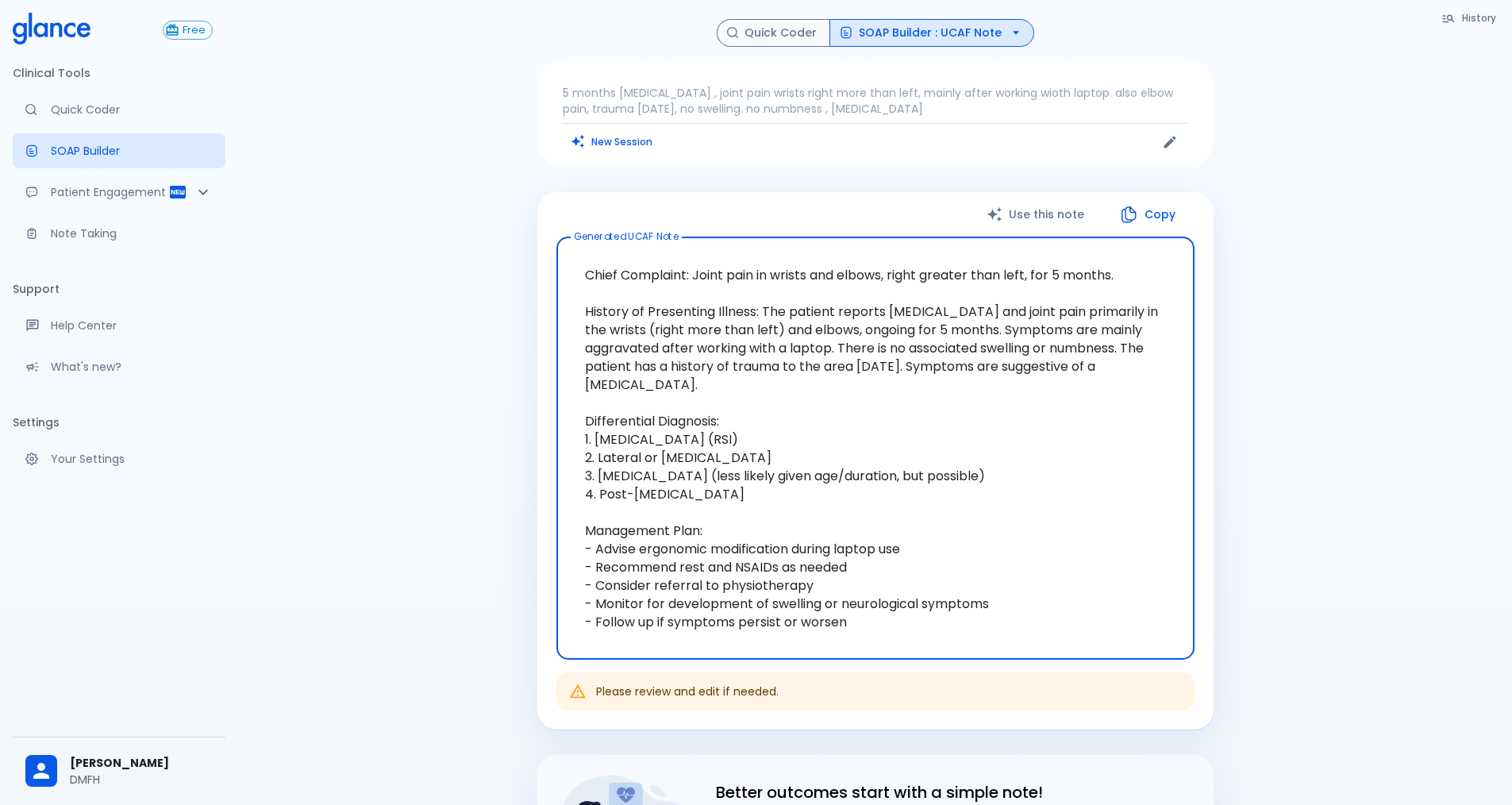
click at [935, 554] on textarea "Chief Complaint: Joint pain in wrists and elbows, right greater than left, for …" at bounding box center [876, 448] width 616 height 397
click at [1140, 211] on button "Copy" at bounding box center [1149, 215] width 91 height 33
drag, startPoint x: 860, startPoint y: 631, endPoint x: 538, endPoint y: 264, distance: 488.2
click at [538, 264] on div "Use this note Copy Generated UCAF Note Chief Complaint: Joint pain in wrists an…" at bounding box center [875, 461] width 676 height 538
click at [638, 145] on button "New Session" at bounding box center [612, 141] width 99 height 23
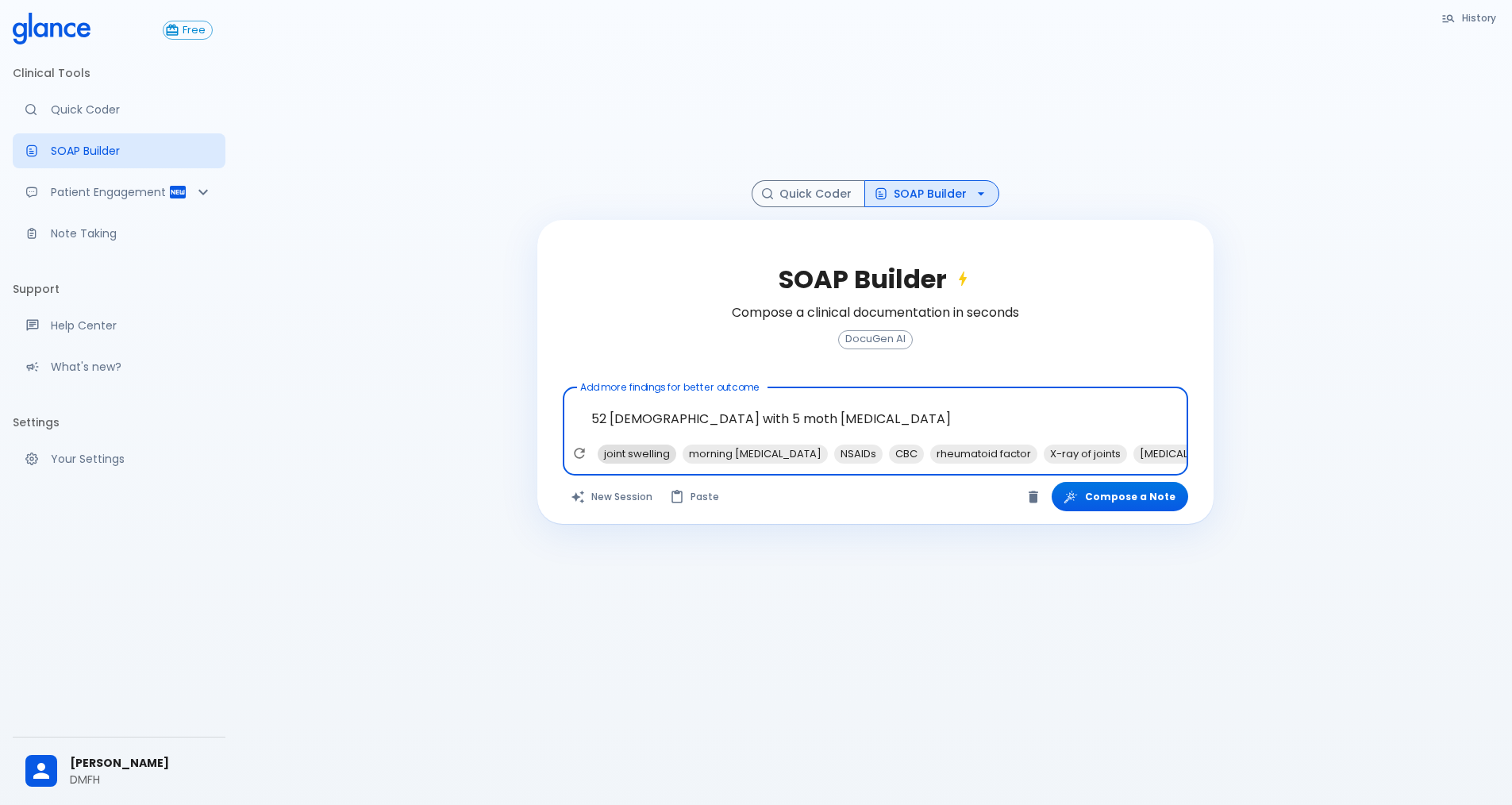
click at [645, 451] on span "joint swelling" at bounding box center [636, 454] width 78 height 19
click at [0, 0] on span "-month [MEDICAL_DATA]," at bounding box center [0, 0] width 0 height 0
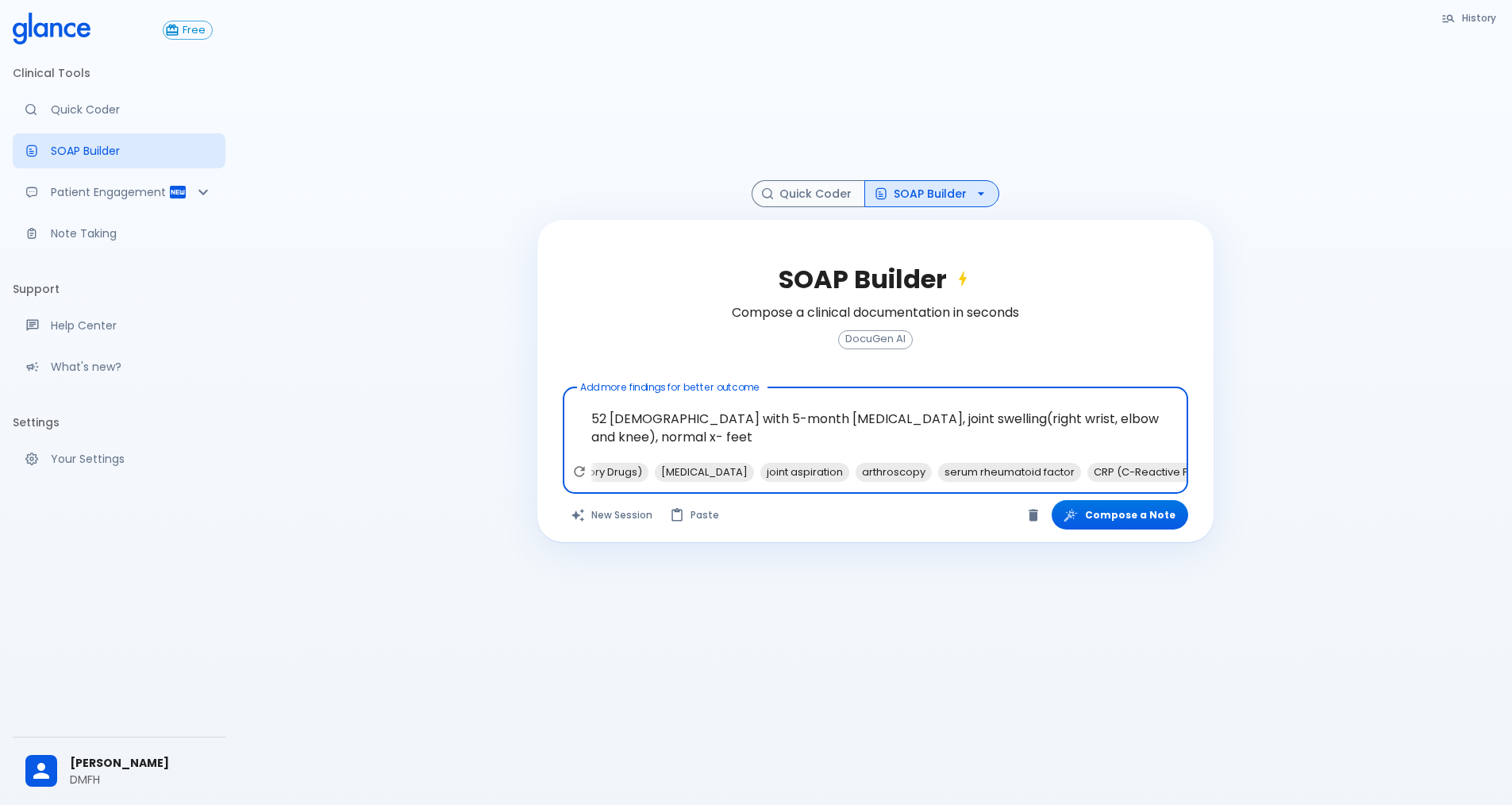
scroll to position [0, 969]
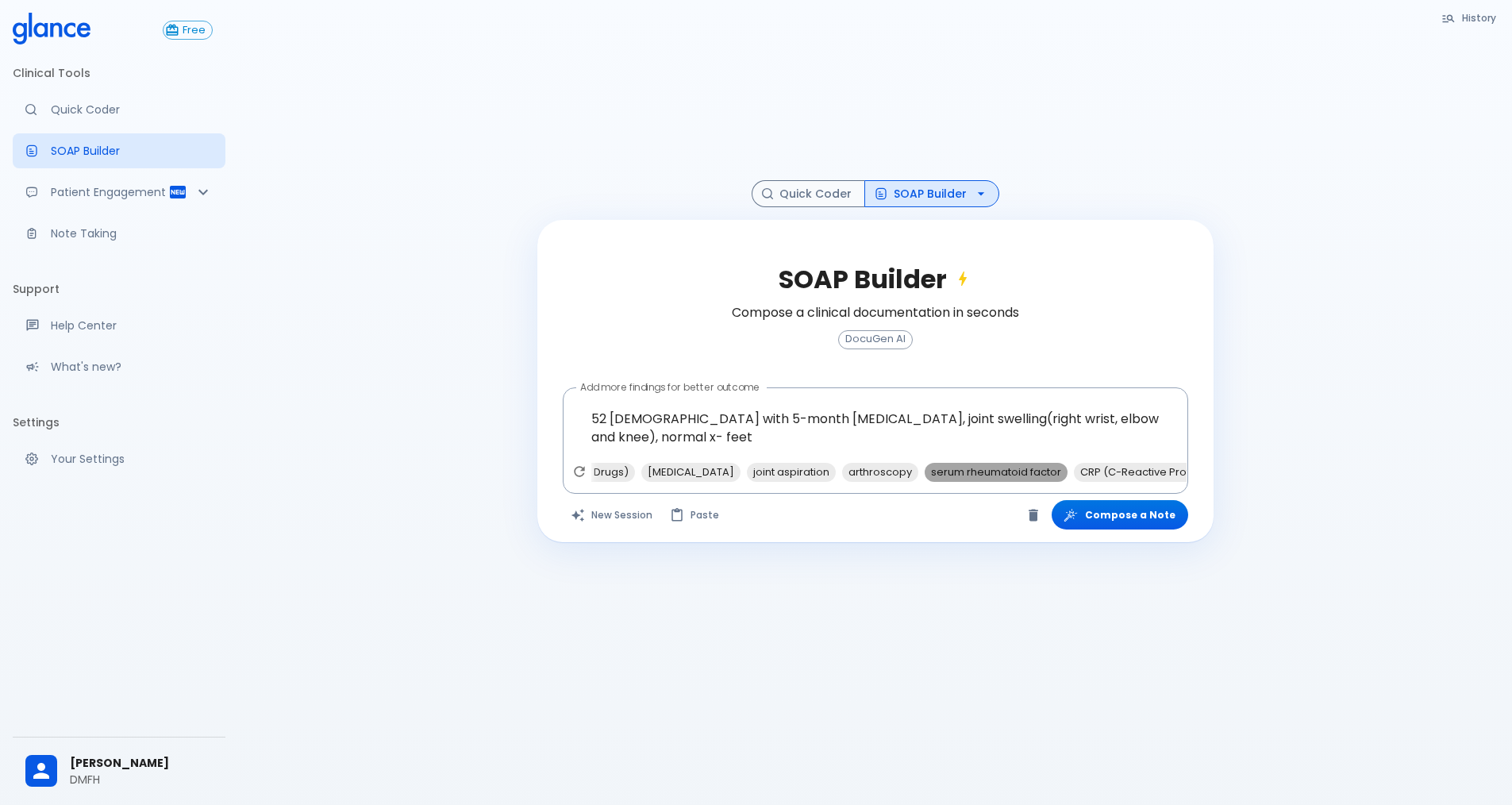
click at [952, 474] on span "serum rheumatoid factor" at bounding box center [996, 472] width 143 height 19
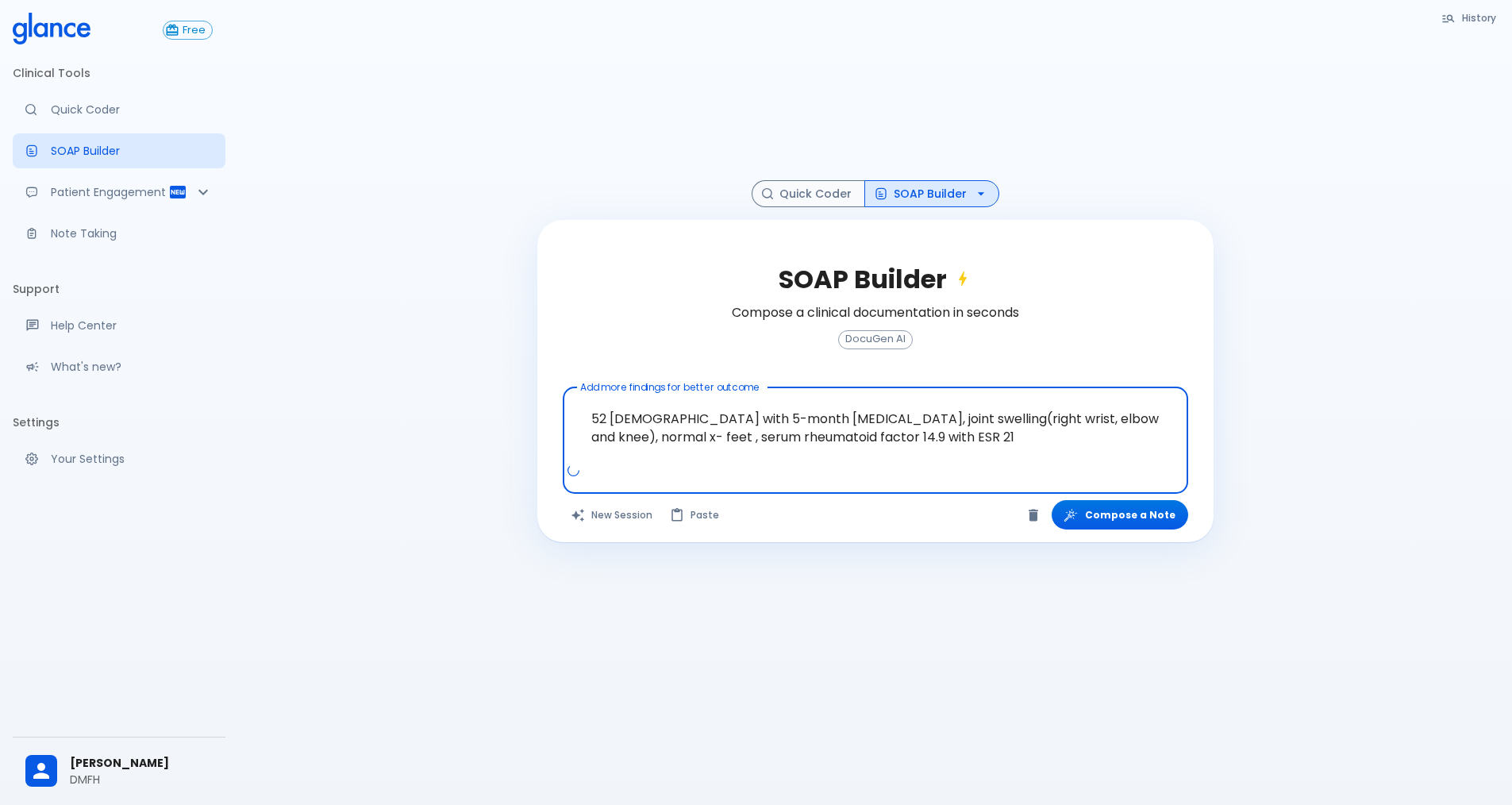
scroll to position [0, 0]
type textarea "52 [DEMOGRAPHIC_DATA] with 5-month [MEDICAL_DATA], joint swelling(right wrist, …"
click at [1114, 517] on button "Compose a Note" at bounding box center [1120, 514] width 136 height 29
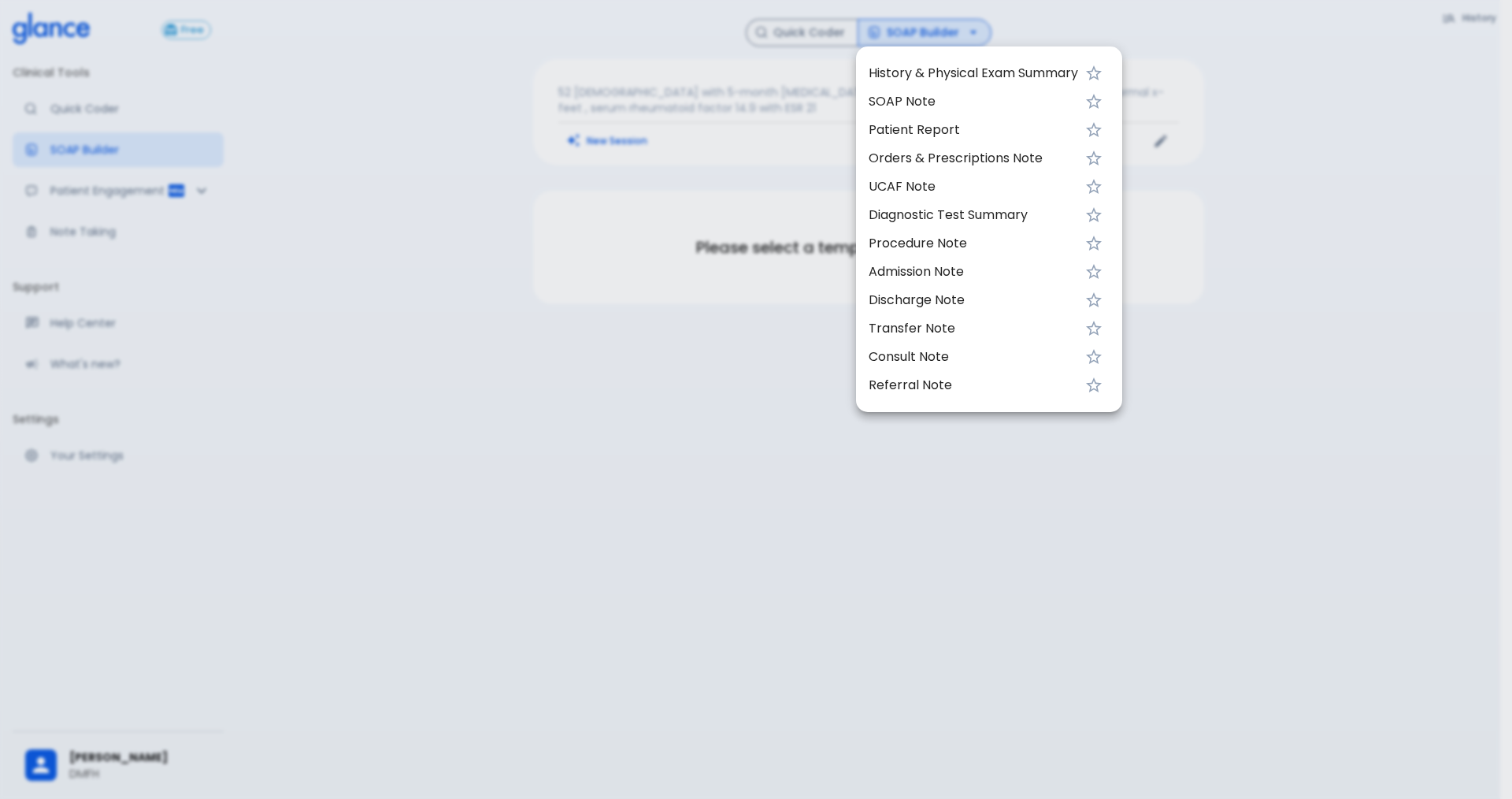
click at [918, 33] on div at bounding box center [756, 400] width 1512 height 799
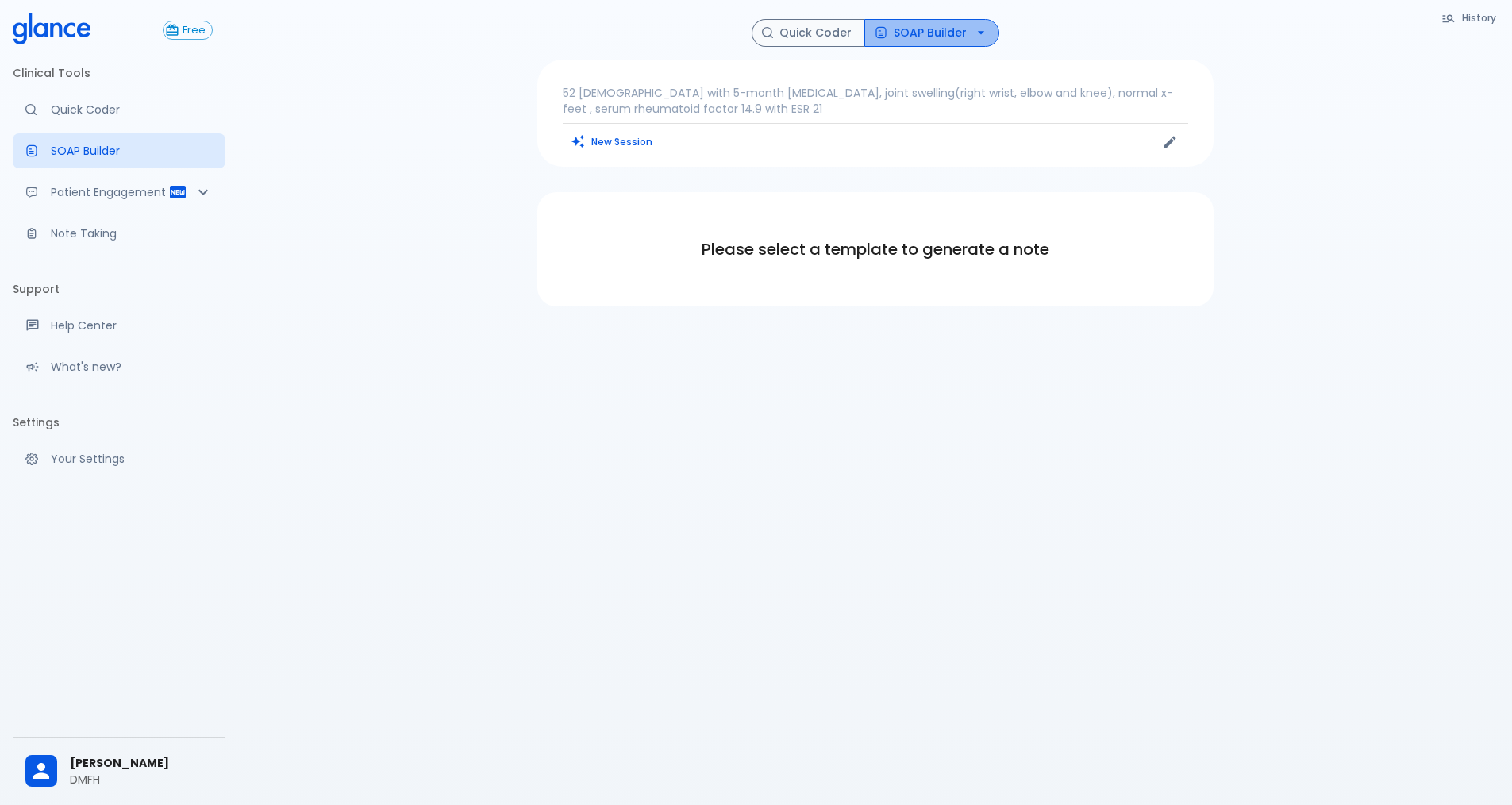
click at [984, 35] on icon "button" at bounding box center [981, 32] width 16 height 16
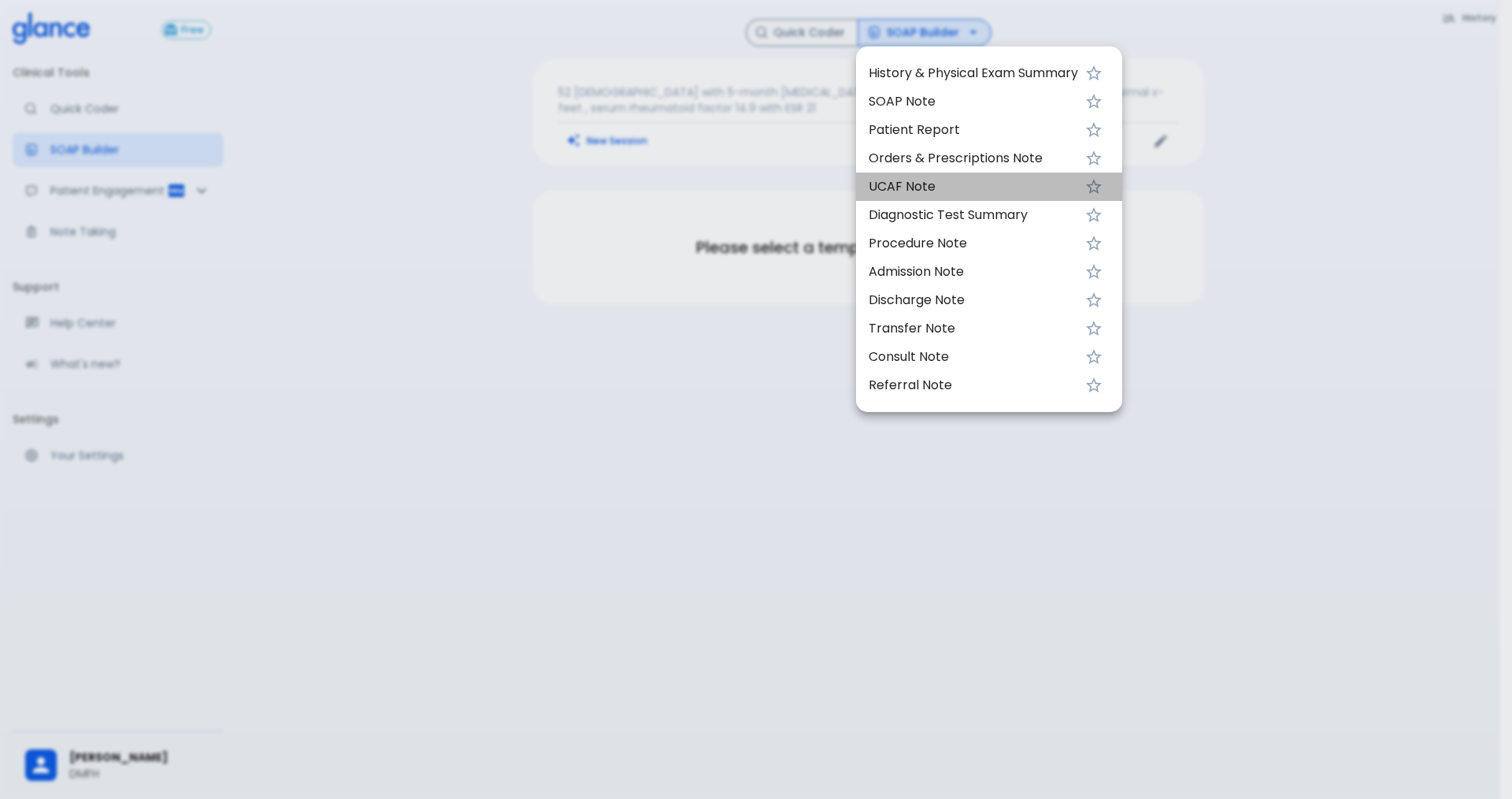
click at [933, 185] on span "UCAF Note" at bounding box center [973, 186] width 210 height 19
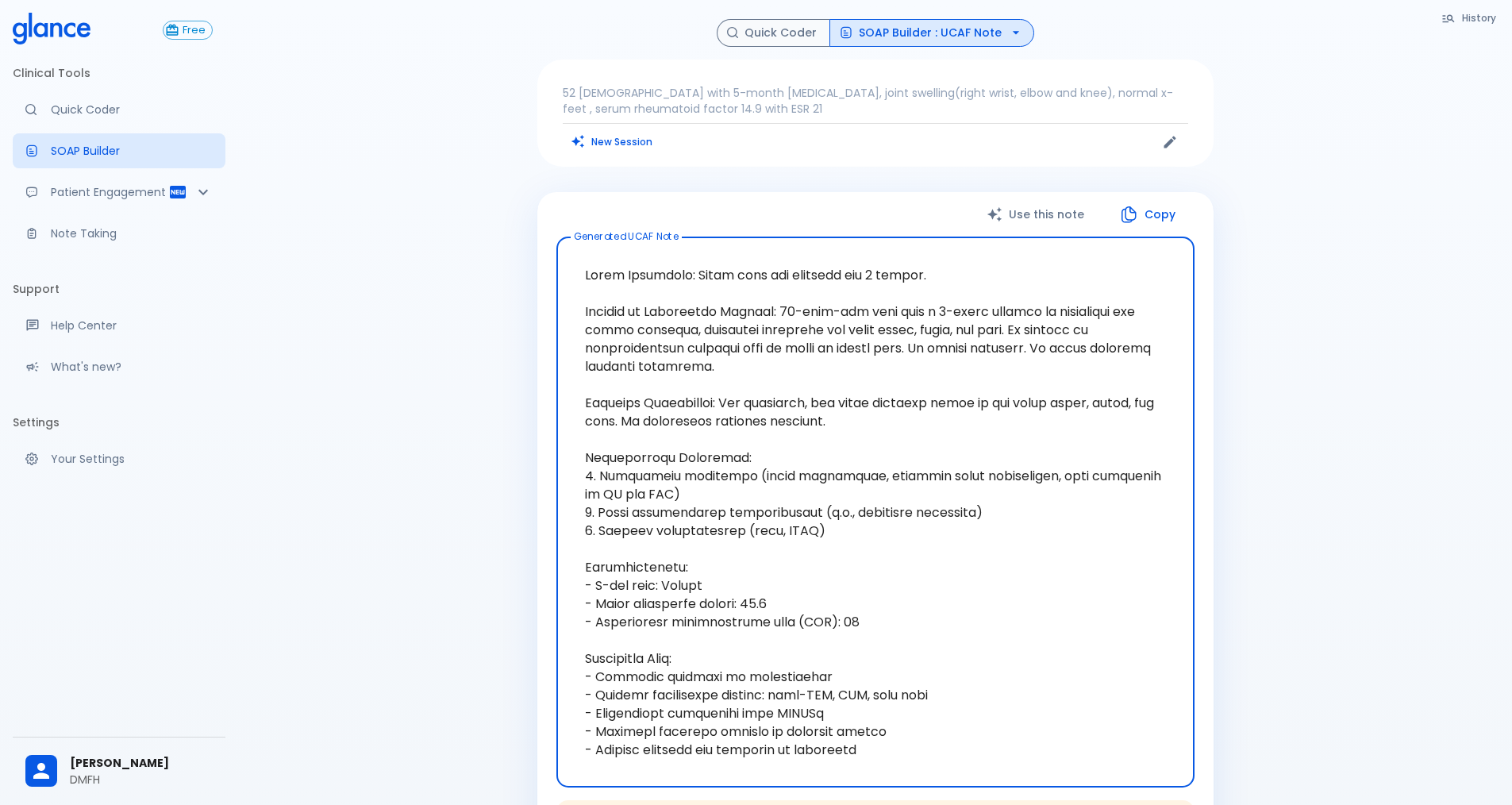
scroll to position [317, 0]
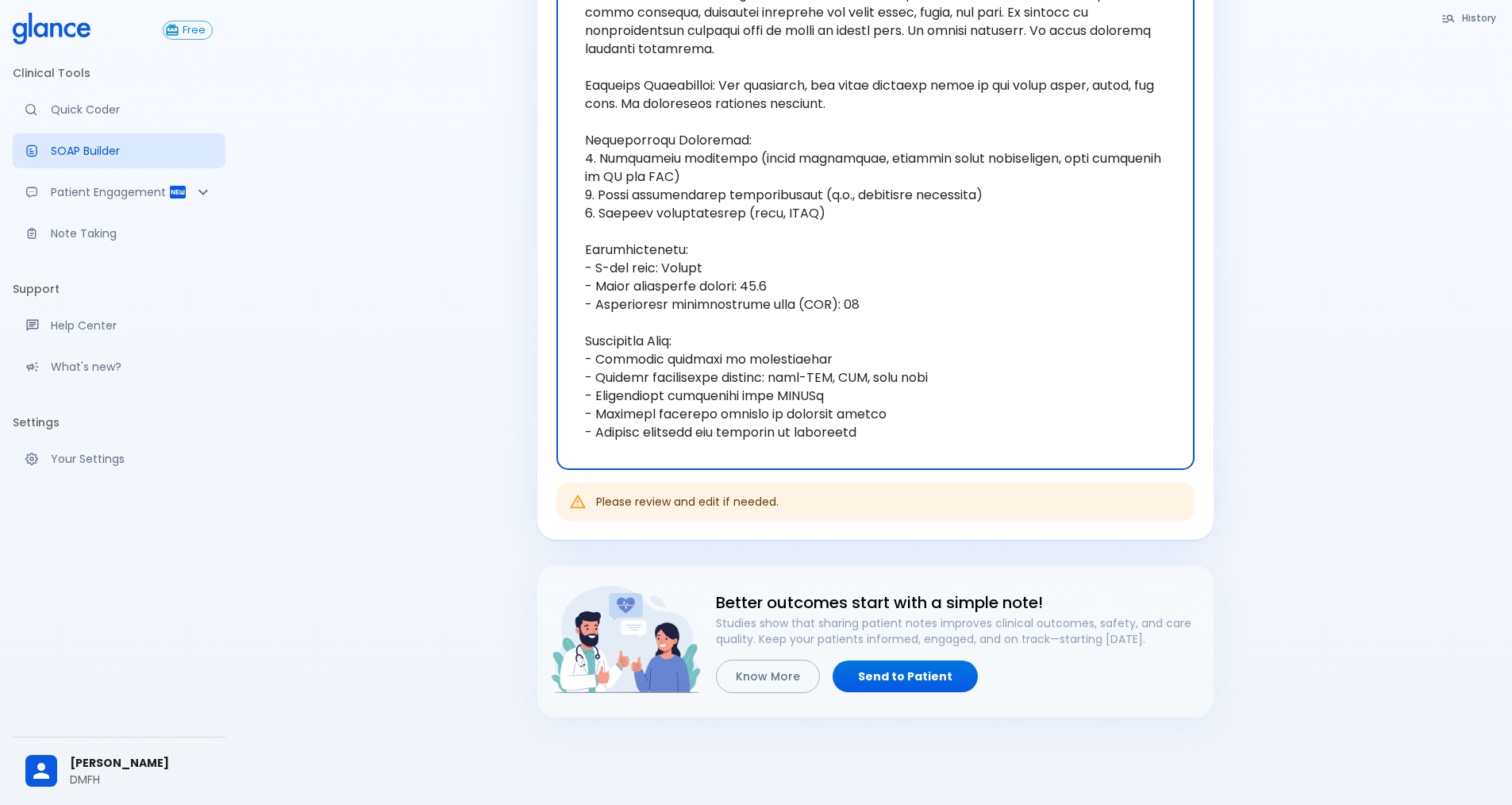
click at [854, 433] on textarea at bounding box center [876, 195] width 616 height 525
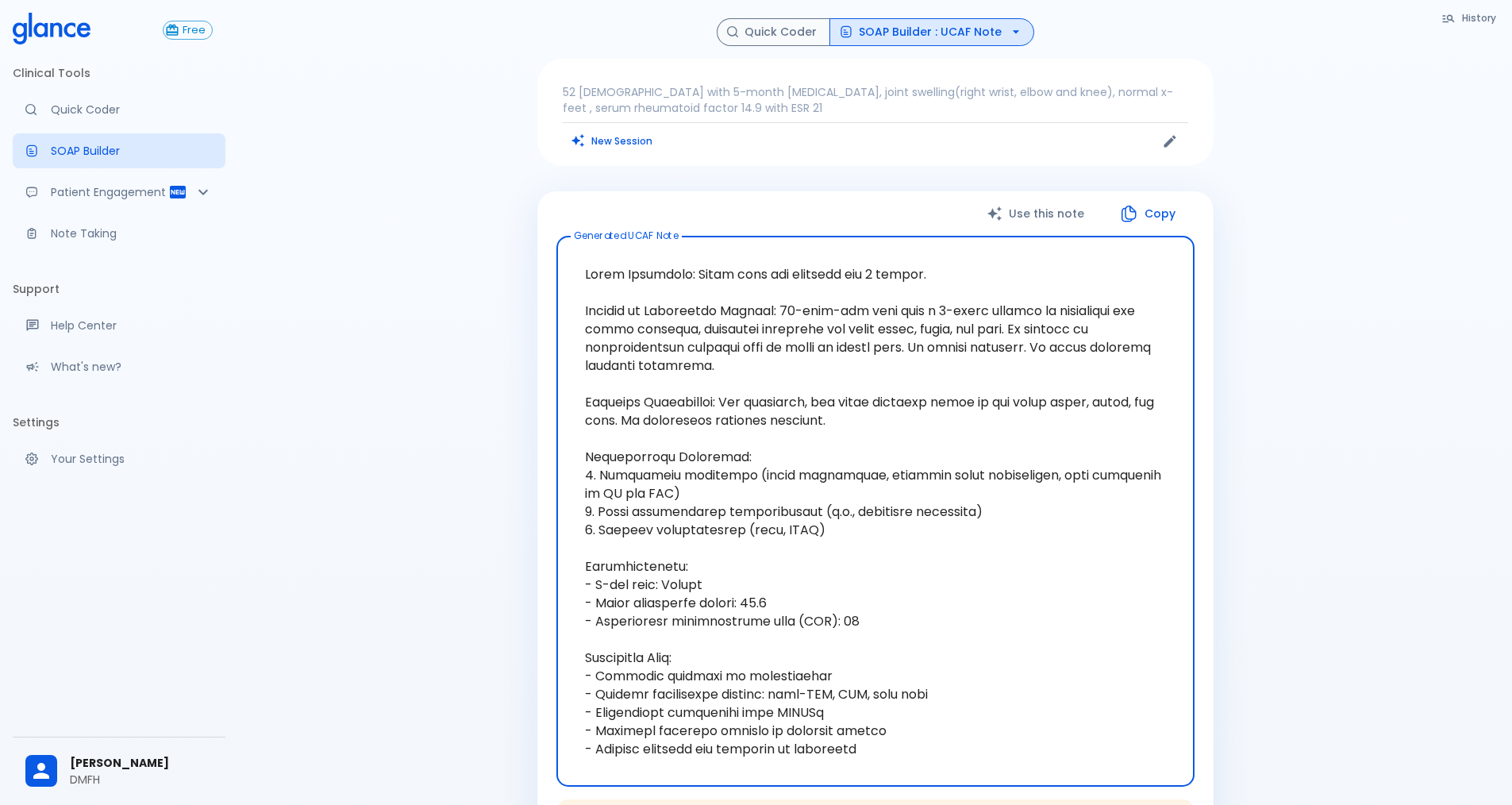
scroll to position [0, 0]
drag, startPoint x: 898, startPoint y: 433, endPoint x: 583, endPoint y: 263, distance: 357.9
click at [583, 263] on textarea at bounding box center [876, 512] width 616 height 525
